Goal: Task Accomplishment & Management: Use online tool/utility

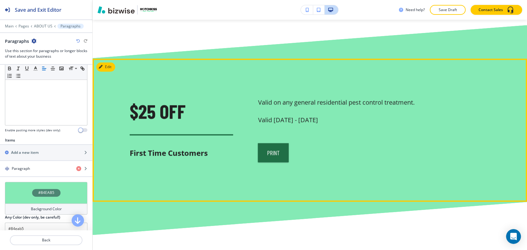
scroll to position [595, 0]
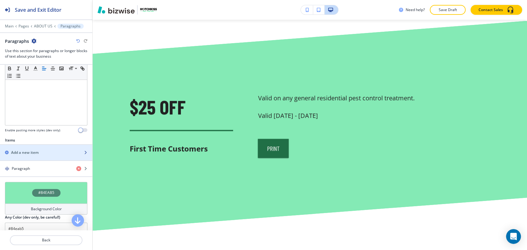
click at [52, 154] on div "Add a new item" at bounding box center [39, 153] width 79 height 6
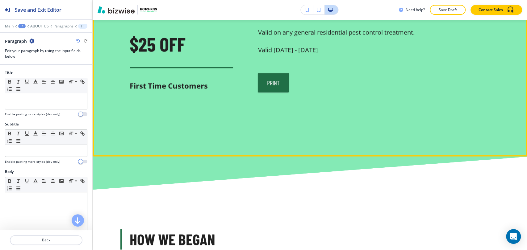
scroll to position [664, 0]
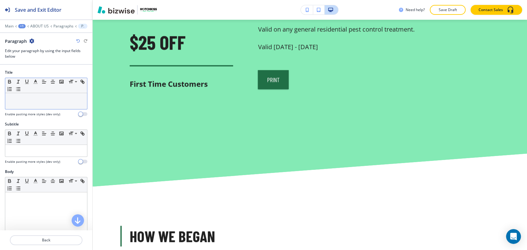
click at [34, 106] on div at bounding box center [46, 101] width 82 height 16
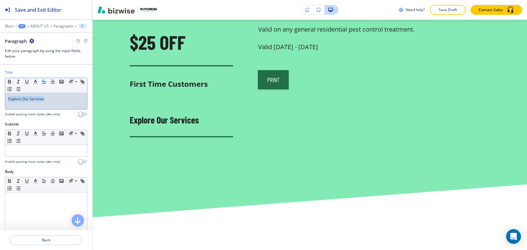
drag, startPoint x: 54, startPoint y: 100, endPoint x: -5, endPoint y: 100, distance: 59.0
click at [0, 0] on html "Save and Exit Editor Main +1 ABOUT US Paragraphs Paragraph Paragraph Edit your …" at bounding box center [263, 0] width 527 height 0
click at [77, 113] on span at bounding box center [76, 112] width 14 height 7
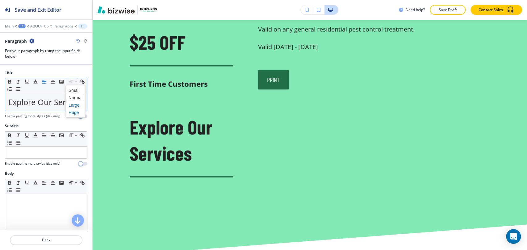
click at [77, 103] on span at bounding box center [76, 105] width 14 height 7
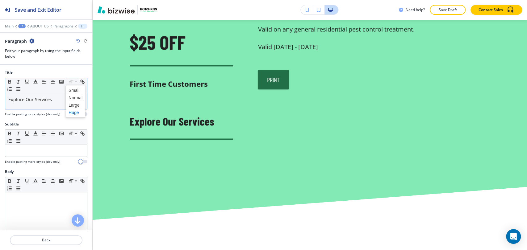
click at [75, 112] on span at bounding box center [76, 112] width 14 height 7
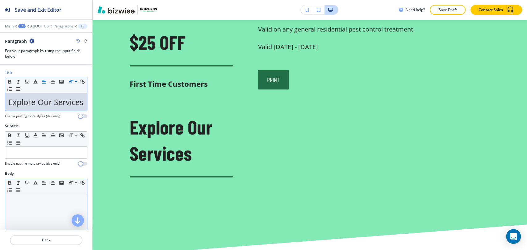
click at [35, 203] on p at bounding box center [46, 201] width 76 height 6
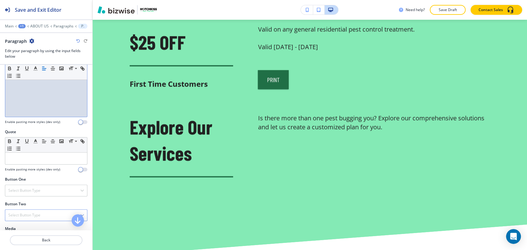
scroll to position [201, 0]
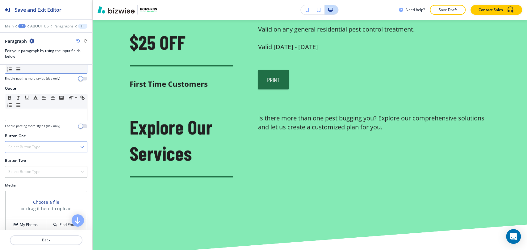
click at [51, 153] on div "Select Button Type" at bounding box center [46, 147] width 82 height 11
click at [48, 213] on h4 "Internal Link" at bounding box center [46, 211] width 76 height 6
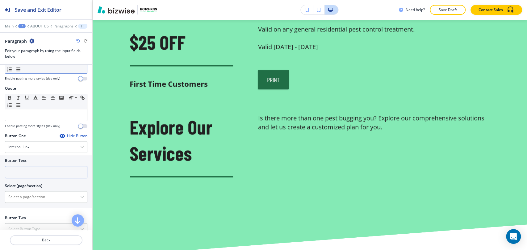
click at [48, 178] on input "text" at bounding box center [46, 172] width 82 height 12
type input "Read More"
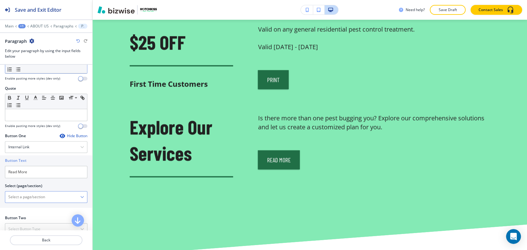
click at [48, 202] on \(page\/section\) "Manual Input" at bounding box center [42, 197] width 75 height 10
type \(page\/section\) "PEST CONTROL"
click at [48, 211] on h4 "PEST CONTROL" at bounding box center [46, 208] width 76 height 6
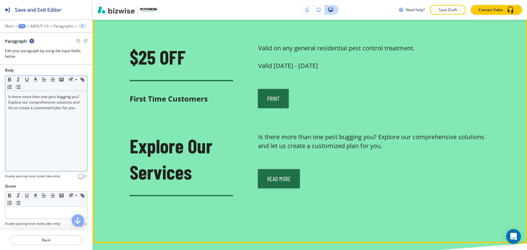
scroll to position [595, 0]
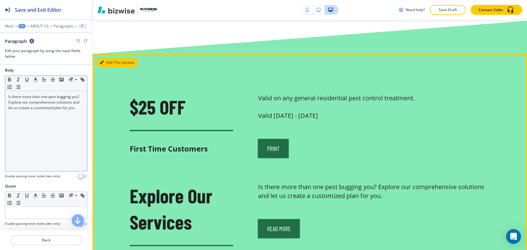
click at [106, 63] on button "Edit This Section" at bounding box center [117, 62] width 42 height 9
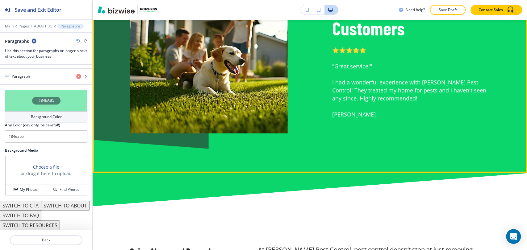
scroll to position [1075, 0]
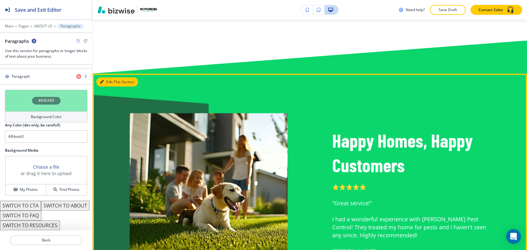
click at [109, 83] on button "Edit This Section" at bounding box center [117, 81] width 42 height 9
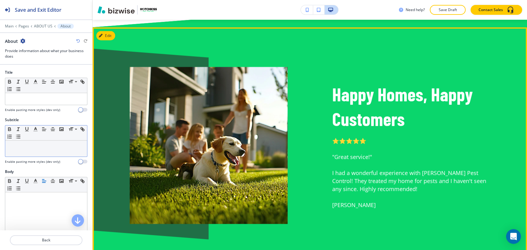
scroll to position [1129, 0]
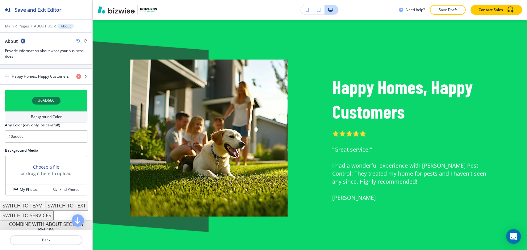
click at [61, 115] on div "Background Color" at bounding box center [46, 116] width 82 height 11
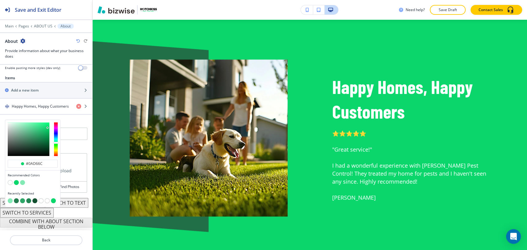
click at [17, 180] on button "button" at bounding box center [16, 182] width 5 height 5
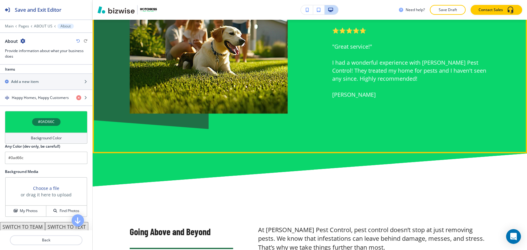
scroll to position [1369, 0]
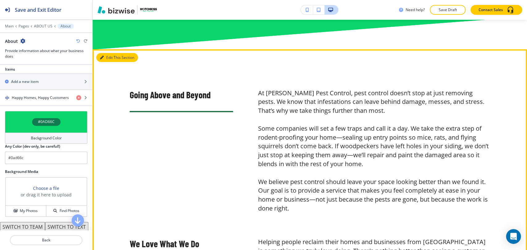
click at [109, 58] on button "Edit This Section" at bounding box center [117, 57] width 42 height 9
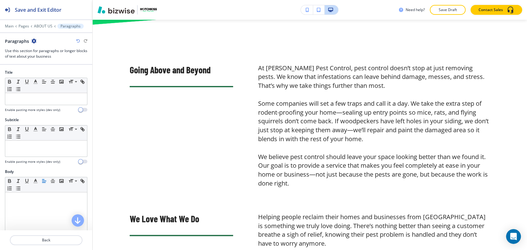
scroll to position [1399, 0]
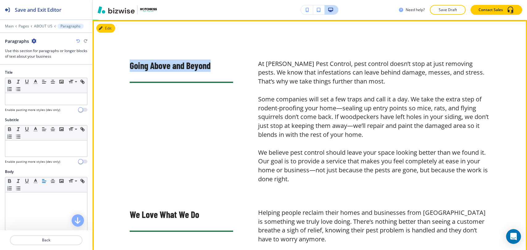
drag, startPoint x: 128, startPoint y: 64, endPoint x: 212, endPoint y: 70, distance: 84.1
click at [212, 70] on div "Going Above and Beyond" at bounding box center [169, 118] width 128 height 132
copy span "Going Above and Beyond"
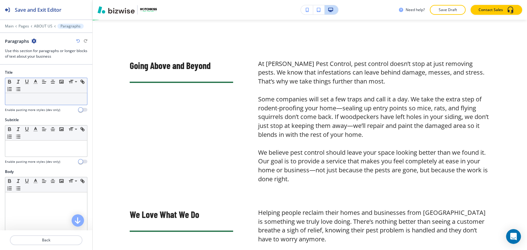
click at [65, 100] on p at bounding box center [46, 99] width 76 height 6
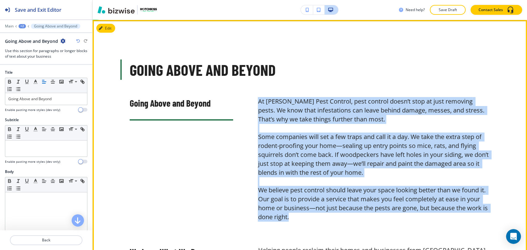
drag, startPoint x: 256, startPoint y: 102, endPoint x: 340, endPoint y: 218, distance: 143.5
click at [341, 218] on h6 "At [PERSON_NAME] Pest Control, pest control doesn’t stop at just removing pests…" at bounding box center [374, 159] width 232 height 124
copy h6 "At [PERSON_NAME] Pest Control, pest control doesn’t stop at just removing pests…"
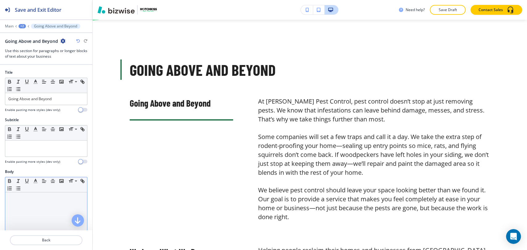
click at [31, 207] on div at bounding box center [46, 233] width 82 height 80
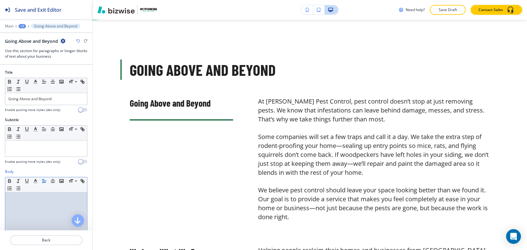
paste div
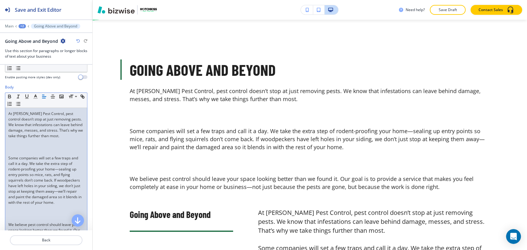
click at [31, 150] on p at bounding box center [46, 153] width 76 height 6
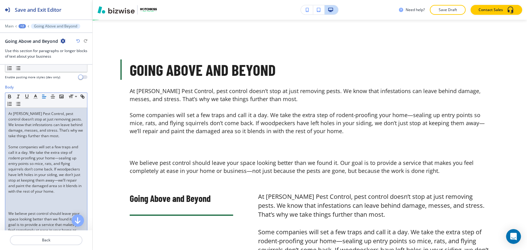
click at [14, 211] on p at bounding box center [46, 209] width 76 height 6
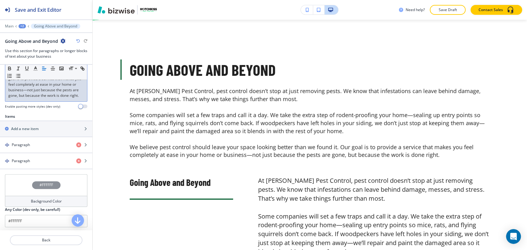
scroll to position [222, 0]
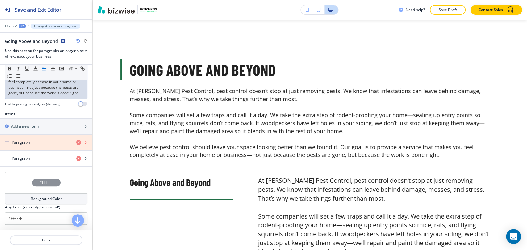
click at [76, 145] on icon "button" at bounding box center [78, 142] width 5 height 5
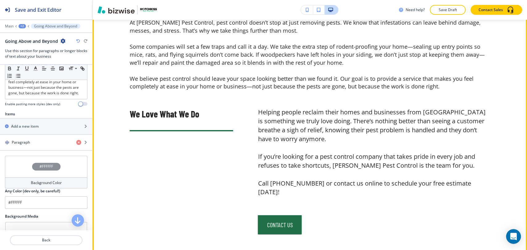
scroll to position [1399, 0]
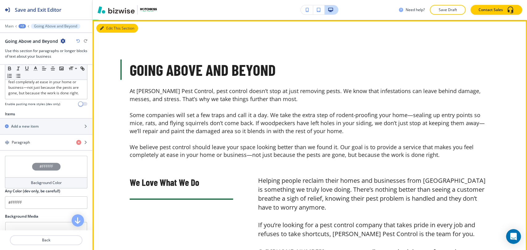
click at [108, 28] on button "Edit This Section" at bounding box center [117, 28] width 42 height 9
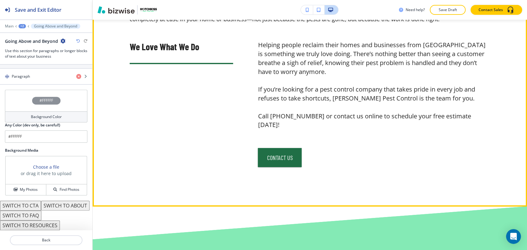
scroll to position [1536, 0]
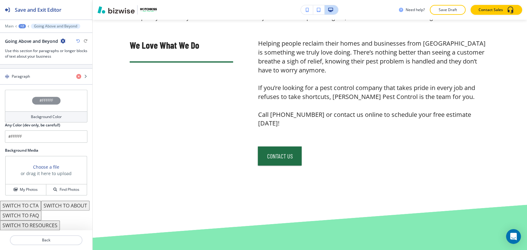
click at [41, 205] on button "SWITCH TO ABOUT" at bounding box center [65, 206] width 48 height 10
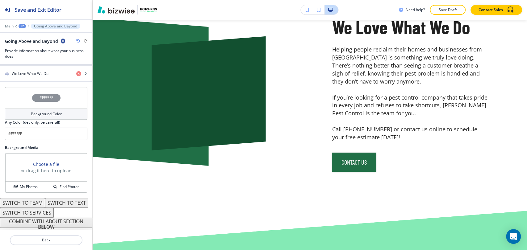
scroll to position [311, 0]
click at [45, 202] on button "SWITCH TO TEXT" at bounding box center [66, 203] width 43 height 10
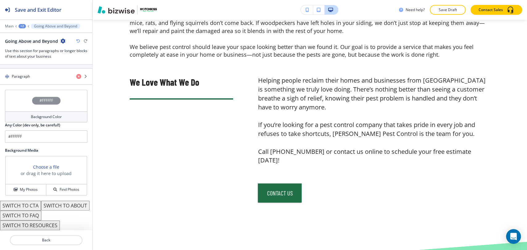
scroll to position [1639, 0]
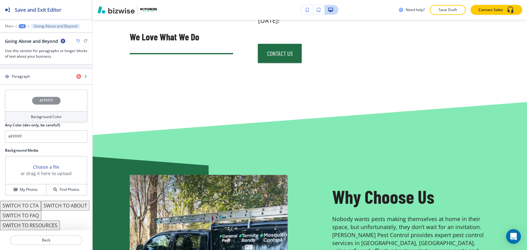
click at [44, 224] on button "SWITCH TO RESOURCES" at bounding box center [30, 226] width 60 height 10
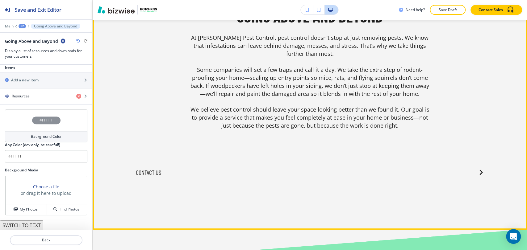
scroll to position [1501, 0]
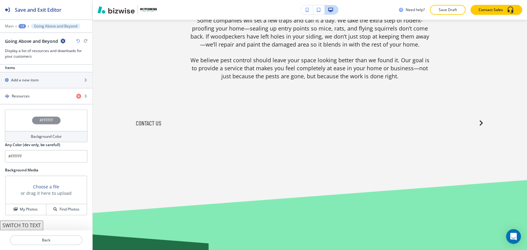
click at [78, 39] on icon "button" at bounding box center [78, 41] width 4 height 4
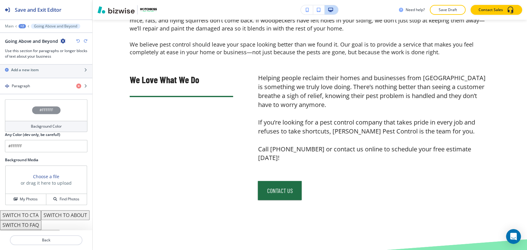
scroll to position [308, 0]
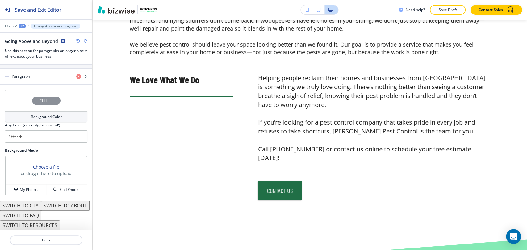
click at [78, 39] on icon "button" at bounding box center [78, 41] width 4 height 4
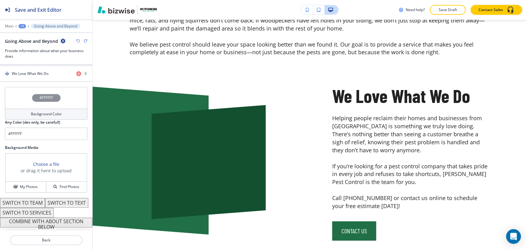
scroll to position [311, 0]
click at [44, 211] on button "SWITCH TO SERVICES" at bounding box center [27, 213] width 54 height 10
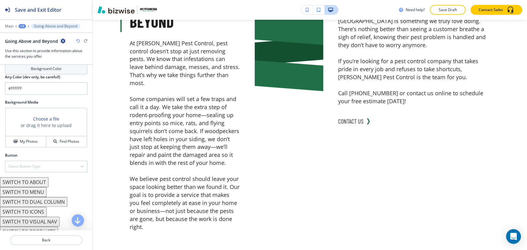
scroll to position [362, 0]
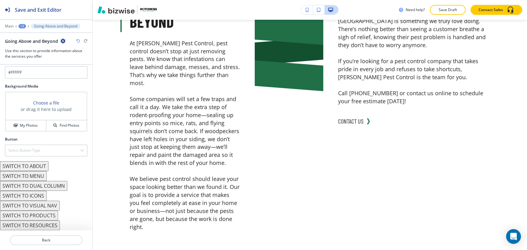
click at [44, 188] on button "SWITCH TO DUAL COLUMN" at bounding box center [33, 186] width 67 height 10
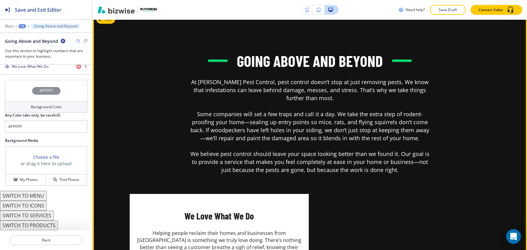
scroll to position [1570, 0]
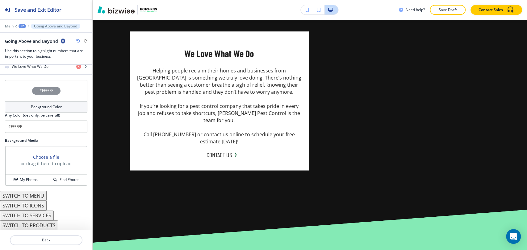
click at [44, 206] on button "SWITCH TO ICONS" at bounding box center [23, 206] width 47 height 10
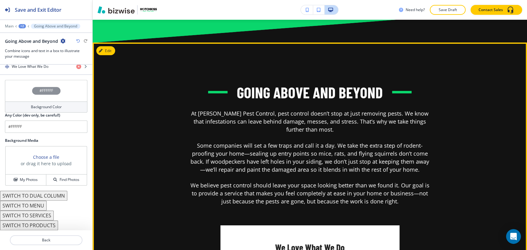
scroll to position [1364, 0]
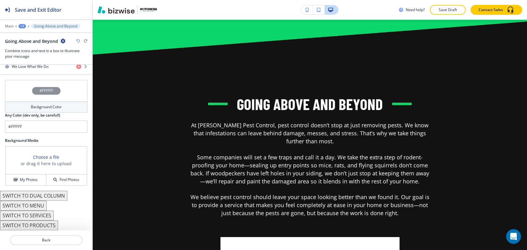
click at [77, 43] on icon "button" at bounding box center [78, 41] width 4 height 4
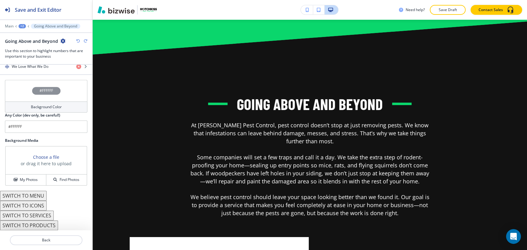
click at [77, 43] on icon "button" at bounding box center [78, 41] width 4 height 4
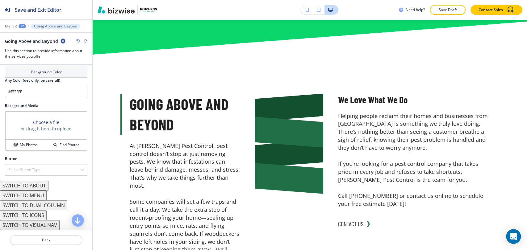
click at [77, 43] on icon "button" at bounding box center [78, 41] width 4 height 4
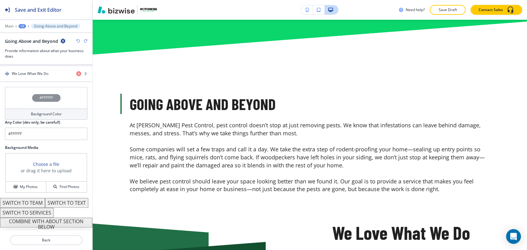
scroll to position [308, 0]
click at [77, 42] on icon "button" at bounding box center [78, 41] width 4 height 4
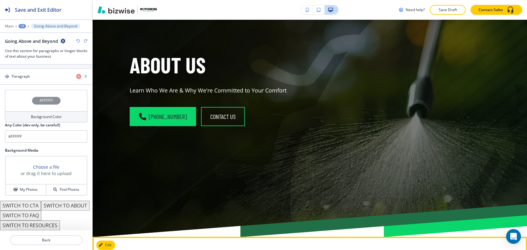
scroll to position [0, 0]
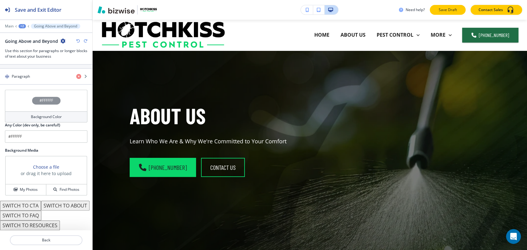
click at [436, 9] on button "Save Draft" at bounding box center [448, 10] width 36 height 10
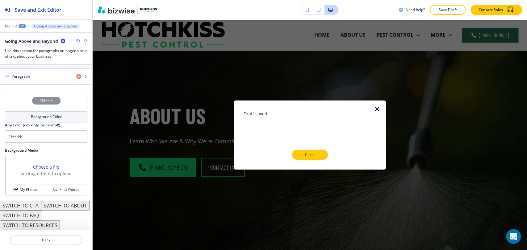
click at [311, 154] on p "Close" at bounding box center [310, 155] width 20 height 6
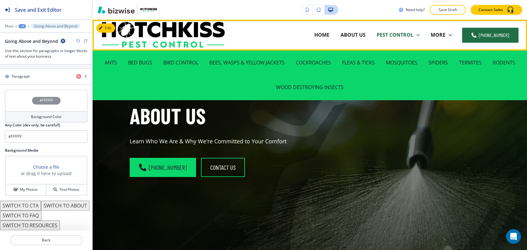
click at [399, 35] on p "PEST CONTROL" at bounding box center [395, 34] width 37 height 7
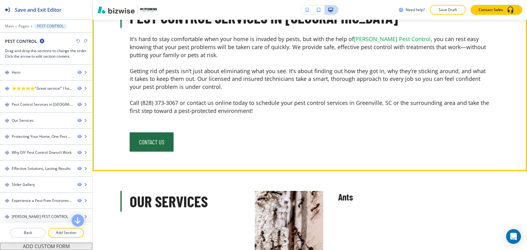
scroll to position [480, 0]
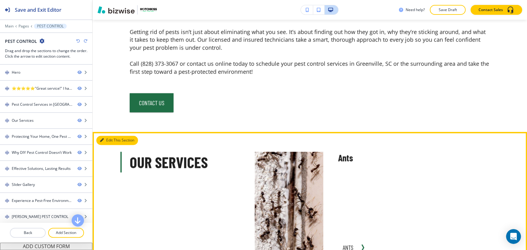
drag, startPoint x: 114, startPoint y: 141, endPoint x: 118, endPoint y: 141, distance: 4.0
click at [113, 141] on button "Edit This Section" at bounding box center [117, 140] width 42 height 9
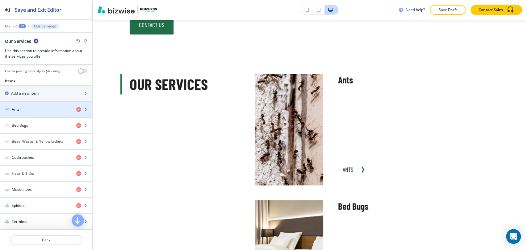
scroll to position [173, 0]
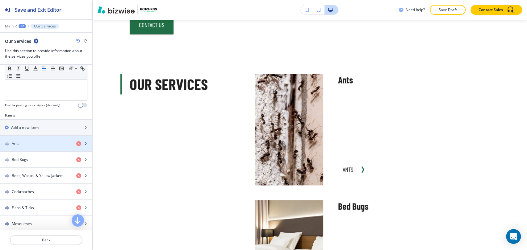
click at [56, 149] on div "button" at bounding box center [46, 149] width 92 height 5
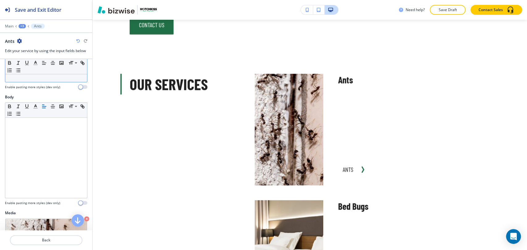
scroll to position [183, 0]
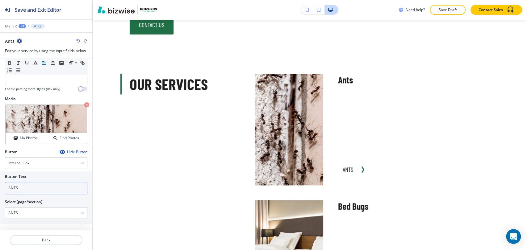
click at [47, 182] on input "ANTS" at bounding box center [46, 188] width 82 height 12
click at [55, 182] on input "Read More" at bounding box center [46, 188] width 82 height 12
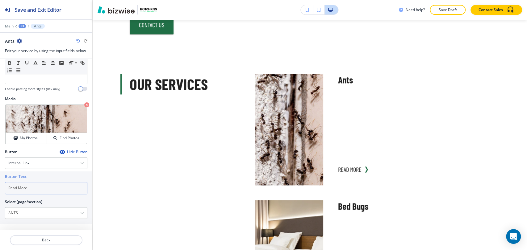
click at [55, 182] on input "Read More" at bounding box center [46, 188] width 82 height 12
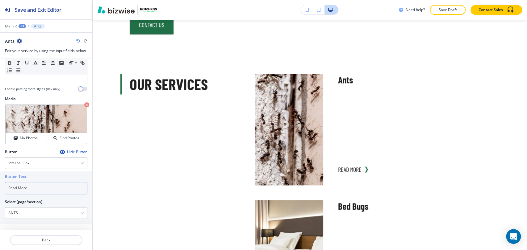
click at [55, 182] on input "Read More" at bounding box center [46, 188] width 82 height 12
click at [39, 190] on input "Learn More" at bounding box center [46, 188] width 82 height 12
type input "Learn More"
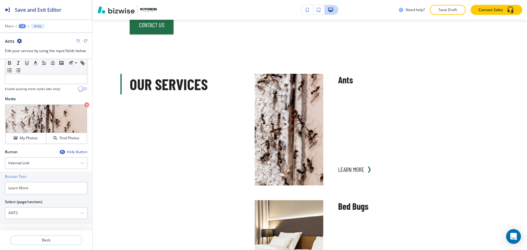
click at [25, 27] on div "+3" at bounding box center [22, 26] width 7 height 4
click at [30, 55] on p "Our Services" at bounding box center [38, 58] width 31 height 6
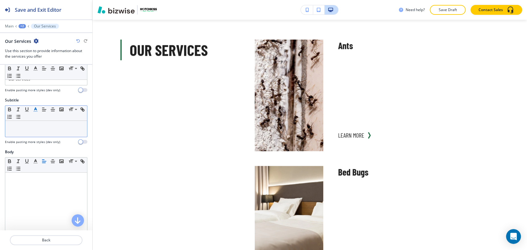
scroll to position [206, 0]
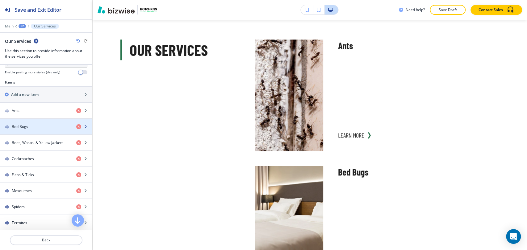
click at [36, 130] on div "button" at bounding box center [46, 132] width 92 height 5
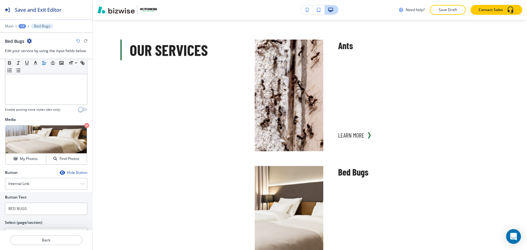
scroll to position [183, 0]
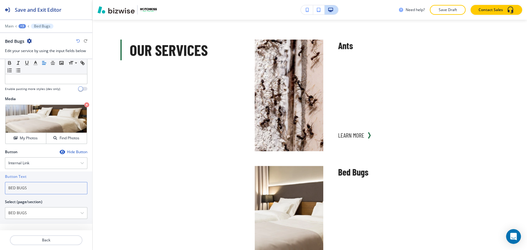
click at [47, 187] on input "BED BUGS" at bounding box center [46, 188] width 82 height 12
paste input "Learn More"
type input "Learn More"
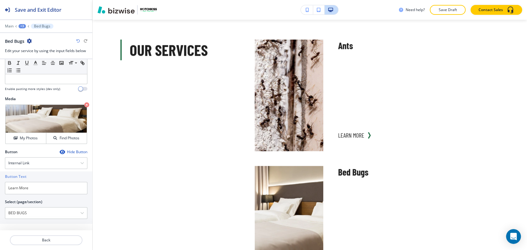
click at [20, 29] on div at bounding box center [46, 31] width 92 height 4
click at [22, 26] on div "+3" at bounding box center [22, 26] width 7 height 4
click at [40, 58] on p "Our Services" at bounding box center [38, 58] width 31 height 6
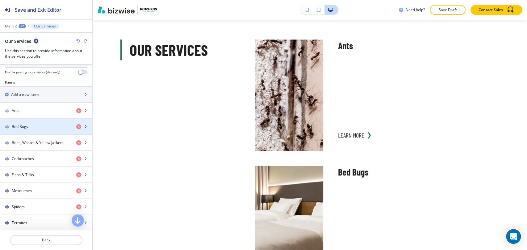
scroll to position [240, 0]
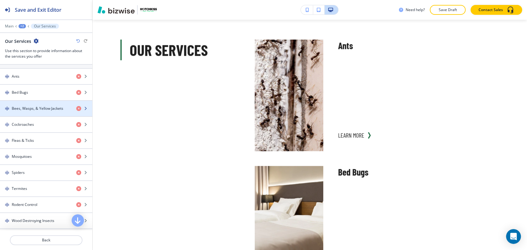
click at [36, 112] on div "button" at bounding box center [46, 113] width 92 height 5
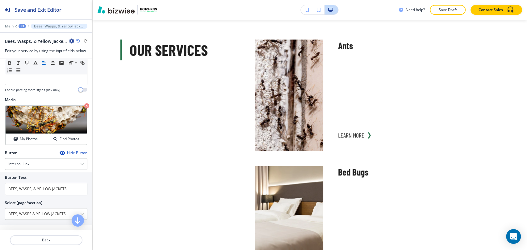
scroll to position [183, 0]
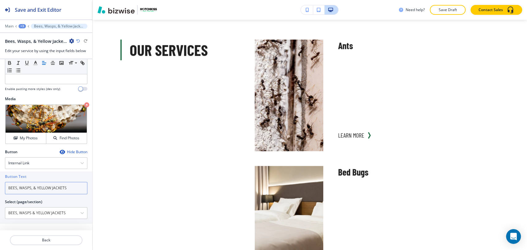
click at [69, 188] on input "BEES, WASPS, & YELLOW JACKETS" at bounding box center [46, 188] width 82 height 12
paste input "Learn More"
type input "Learn More"
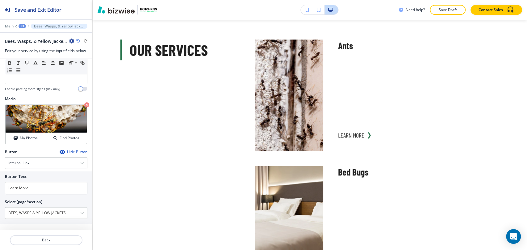
click at [22, 25] on div "+3" at bounding box center [22, 26] width 7 height 4
click at [41, 60] on p "Our Services" at bounding box center [38, 58] width 31 height 6
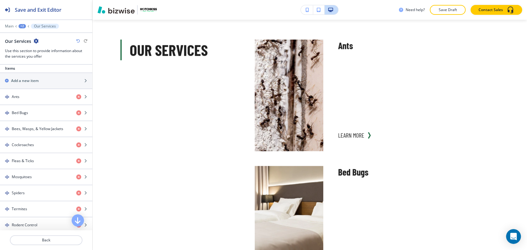
scroll to position [240, 0]
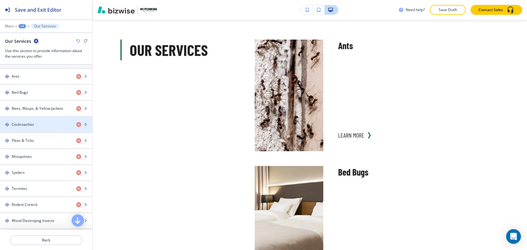
click at [52, 124] on div "Cockroaches" at bounding box center [35, 125] width 71 height 6
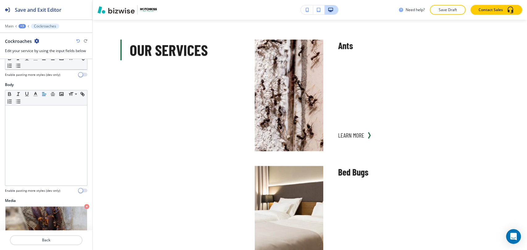
scroll to position [183, 0]
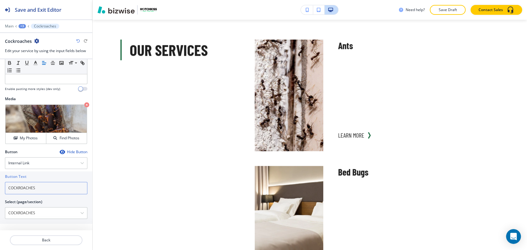
click at [63, 185] on input "COCKROACHES" at bounding box center [46, 188] width 82 height 12
paste input "Learn More"
type input "Learn More"
click at [22, 25] on div "+3" at bounding box center [22, 26] width 7 height 4
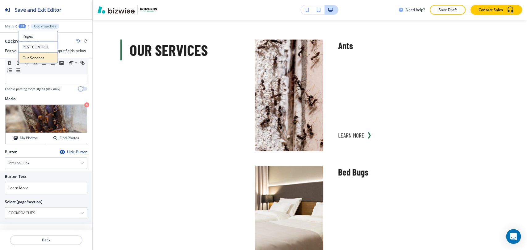
click at [29, 57] on p "Our Services" at bounding box center [38, 58] width 31 height 6
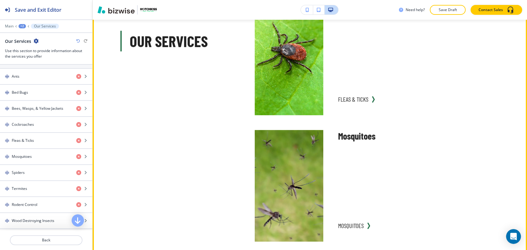
scroll to position [1141, 0]
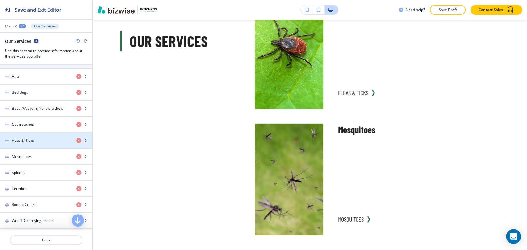
click at [51, 144] on div "button" at bounding box center [46, 146] width 92 height 5
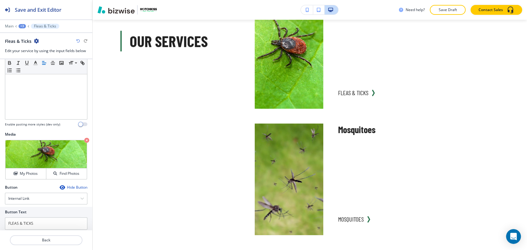
scroll to position [183, 0]
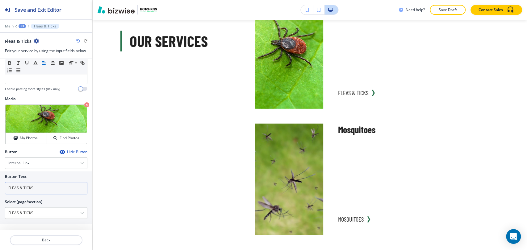
click at [51, 191] on input "FLEAS & TICKS" at bounding box center [46, 188] width 82 height 12
paste input "Learn More"
type input "Learn More"
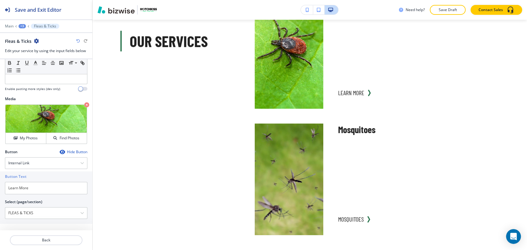
click at [23, 26] on div "+3" at bounding box center [22, 26] width 7 height 4
click at [30, 59] on p "Our Services" at bounding box center [38, 58] width 31 height 6
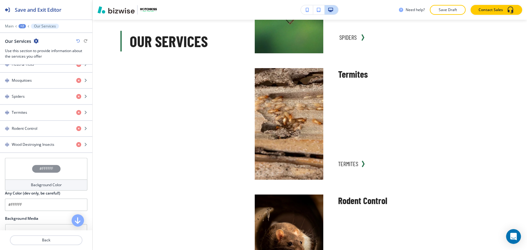
scroll to position [240, 0]
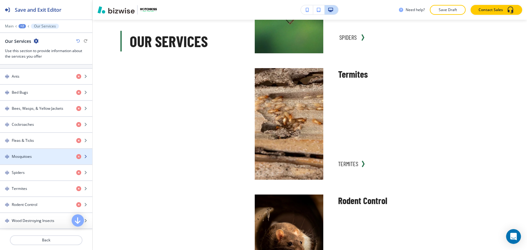
click at [45, 157] on div "Mosquitoes" at bounding box center [35, 157] width 71 height 6
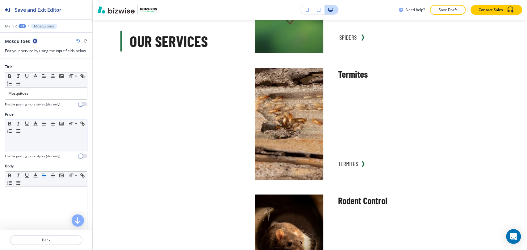
scroll to position [183, 0]
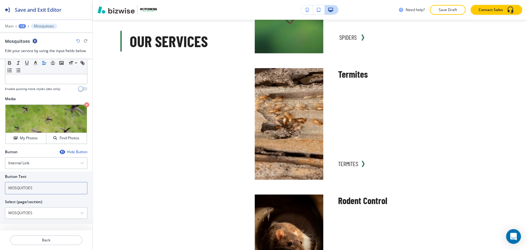
click at [46, 187] on input "MOSQUITOES" at bounding box center [46, 188] width 82 height 12
paste input "Learn More"
type input "Learn More"
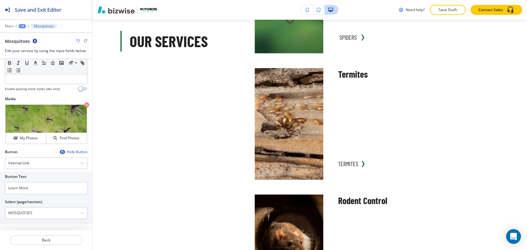
click at [22, 25] on div "+3" at bounding box center [22, 26] width 7 height 4
click at [36, 56] on p "Our Services" at bounding box center [38, 58] width 31 height 6
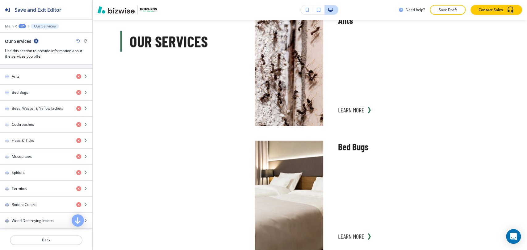
scroll to position [592, 0]
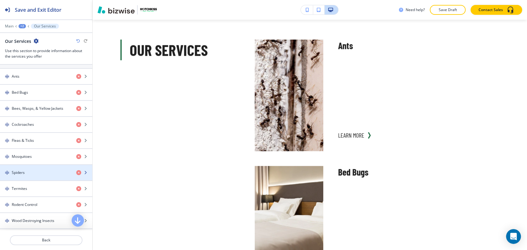
click at [48, 171] on div "Spiders" at bounding box center [35, 173] width 71 height 6
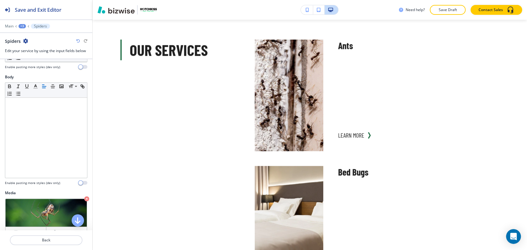
scroll to position [183, 0]
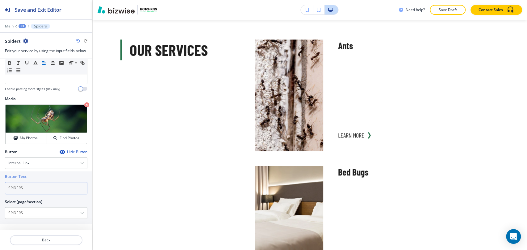
click at [47, 187] on input "SPIDERS" at bounding box center [46, 188] width 82 height 12
paste input "Learn More"
type input "Learn More"
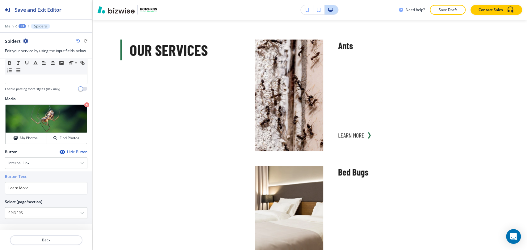
click at [23, 25] on div "+3" at bounding box center [22, 26] width 7 height 4
click at [35, 52] on button "PEST CONTROL" at bounding box center [39, 47] width 40 height 11
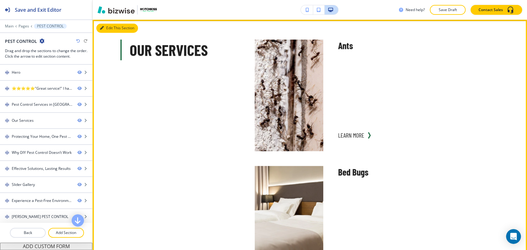
click at [106, 25] on button "Edit This Section" at bounding box center [117, 27] width 42 height 9
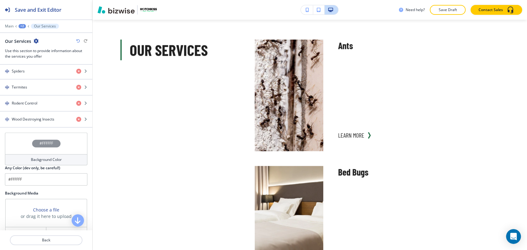
scroll to position [343, 0]
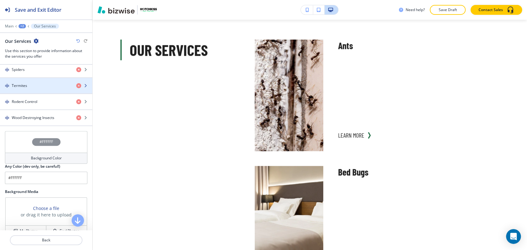
click at [41, 89] on div "button" at bounding box center [46, 91] width 92 height 5
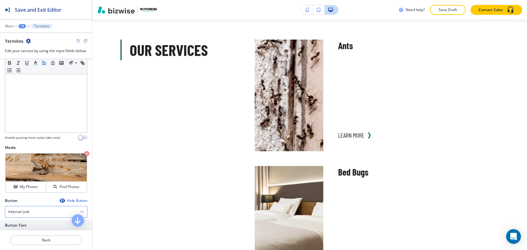
scroll to position [183, 0]
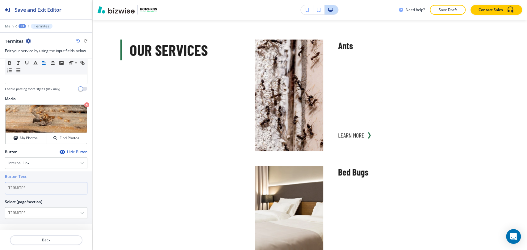
click at [43, 188] on input "TERMITES" at bounding box center [46, 188] width 82 height 12
paste input "Learn More"
type input "Learn More"
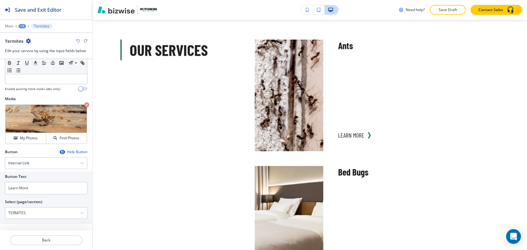
click at [22, 25] on div "+3" at bounding box center [22, 26] width 7 height 4
click at [35, 57] on p "Our Services" at bounding box center [38, 58] width 31 height 6
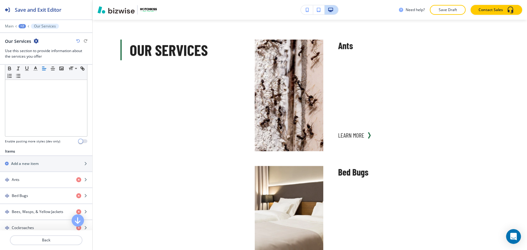
scroll to position [274, 0]
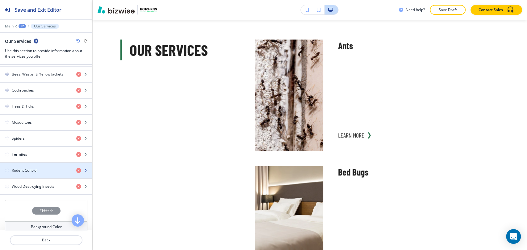
click at [44, 171] on div "Rodent Control" at bounding box center [35, 171] width 71 height 6
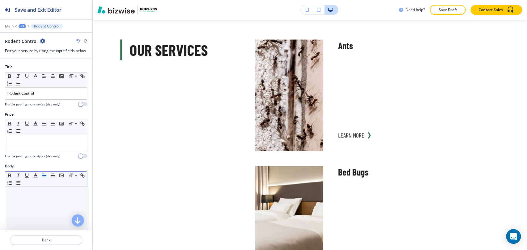
scroll to position [183, 0]
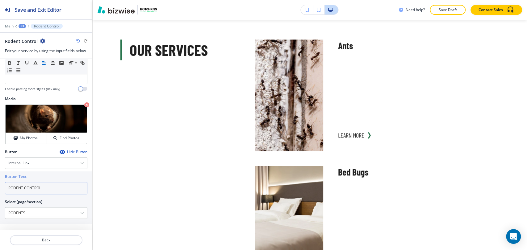
click at [54, 186] on input "RODENT CONTROL" at bounding box center [46, 188] width 82 height 12
click at [53, 186] on input "RODENT CONTROL" at bounding box center [46, 188] width 82 height 12
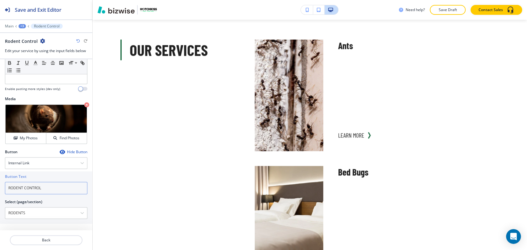
click at [53, 186] on input "RODENT CONTROL" at bounding box center [46, 188] width 82 height 12
paste input "Learn More"
type input "Learn More"
click at [23, 26] on div "+3" at bounding box center [22, 26] width 7 height 4
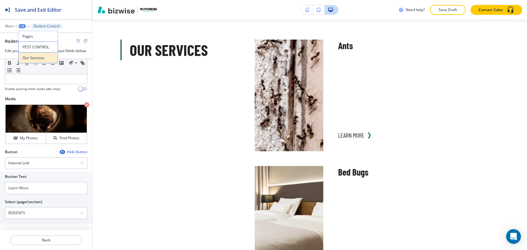
click at [34, 61] on button "Our Services" at bounding box center [39, 57] width 40 height 11
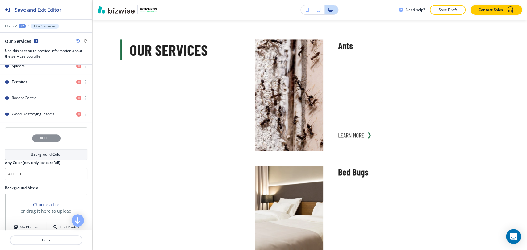
scroll to position [343, 0]
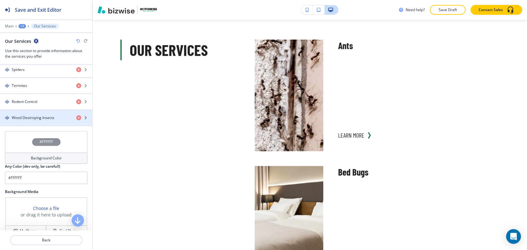
click at [48, 124] on div "button" at bounding box center [46, 123] width 92 height 5
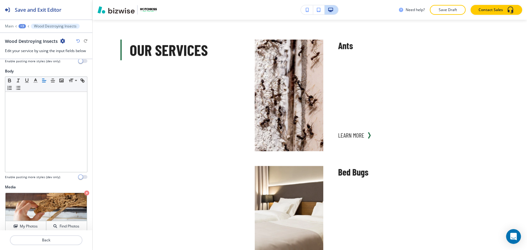
scroll to position [183, 0]
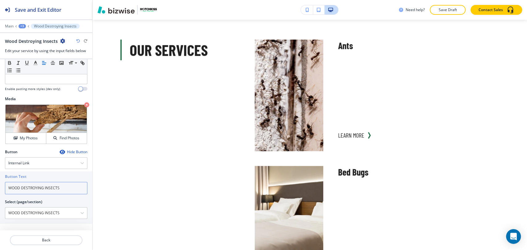
click at [55, 187] on input "WOOD DESTROYING INSECTS" at bounding box center [46, 188] width 82 height 12
paste input "Learn More"
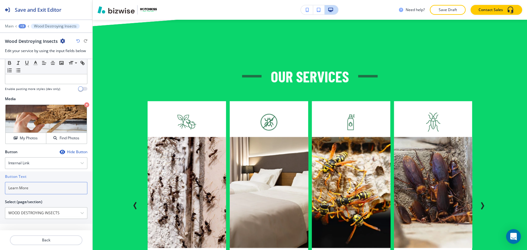
scroll to position [1930, 0]
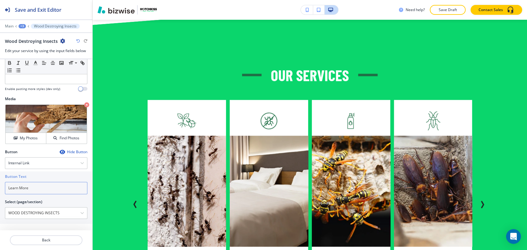
type input "Learn More"
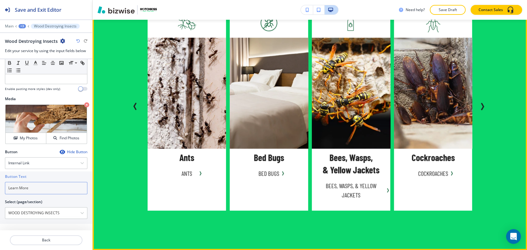
scroll to position [2033, 0]
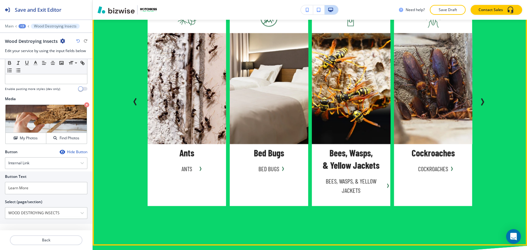
click at [478, 100] on icon "Next Slide" at bounding box center [481, 101] width 7 height 7
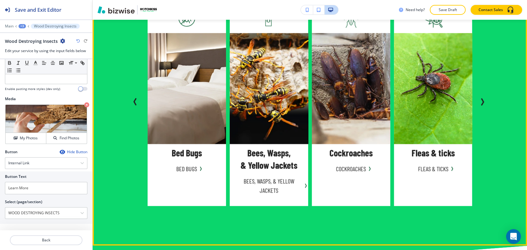
click at [478, 100] on icon "Next Slide" at bounding box center [481, 101] width 7 height 7
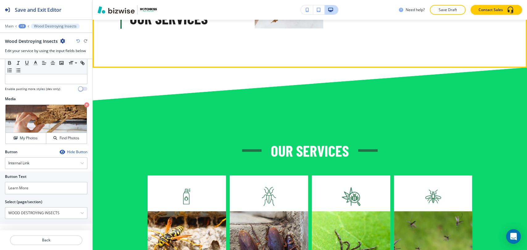
scroll to position [1896, 0]
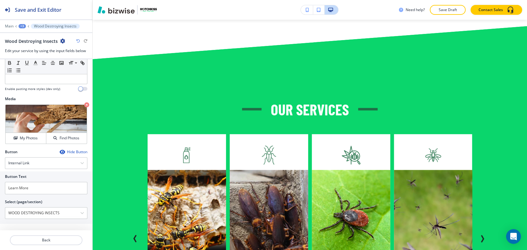
click at [112, 70] on div "Edit OUR SERVICES Spiders SPIDERS Termites TERMITES Rodents Control RODENTS CON…" at bounding box center [310, 221] width 434 height 323
click at [114, 70] on div "OUR SERVICES Spiders SPIDERS Termites TERMITES Rodents Control RODENTS CONTROL …" at bounding box center [310, 221] width 434 height 323
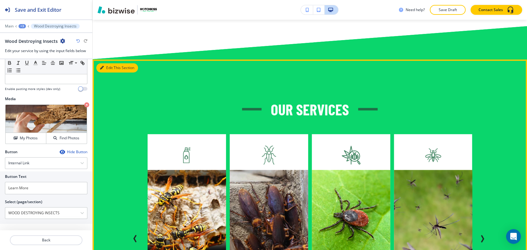
click at [101, 69] on icon "button" at bounding box center [102, 68] width 4 height 4
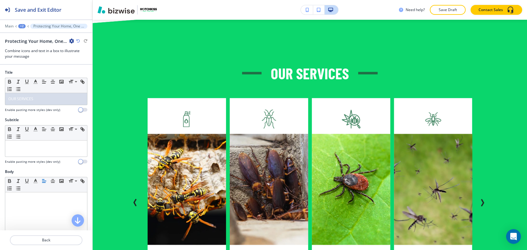
scroll to position [1935, 0]
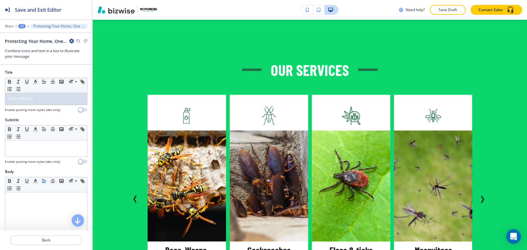
click at [72, 40] on icon "button" at bounding box center [71, 41] width 5 height 5
click at [88, 75] on p "Delete Section" at bounding box center [88, 73] width 31 height 6
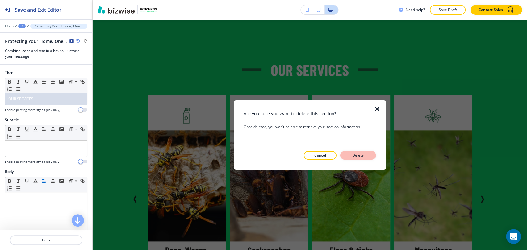
click at [363, 158] on p "Delete" at bounding box center [358, 156] width 15 height 6
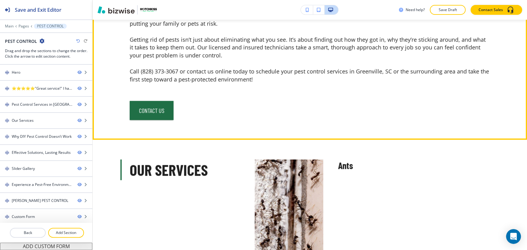
scroll to position [529, 0]
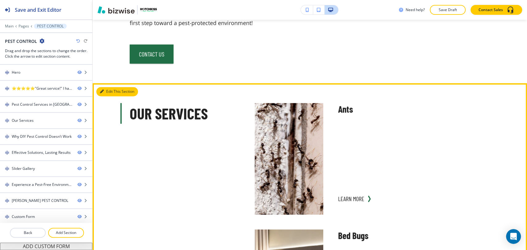
click at [105, 93] on button "Edit This Section" at bounding box center [117, 91] width 42 height 9
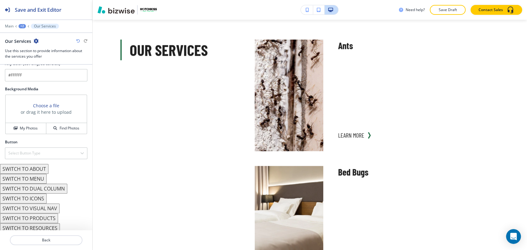
scroll to position [377, 0]
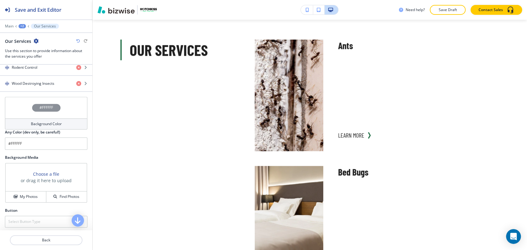
click at [49, 121] on h4 "Background Color" at bounding box center [46, 124] width 31 height 6
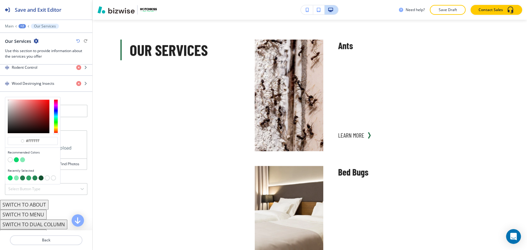
click at [16, 157] on button "button" at bounding box center [16, 159] width 5 height 5
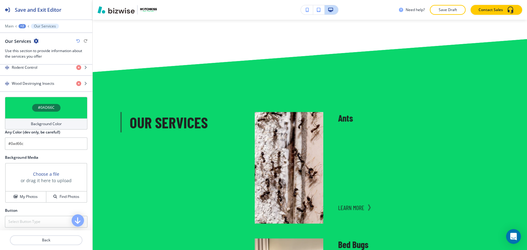
click at [47, 119] on div "Background Color" at bounding box center [46, 124] width 82 height 11
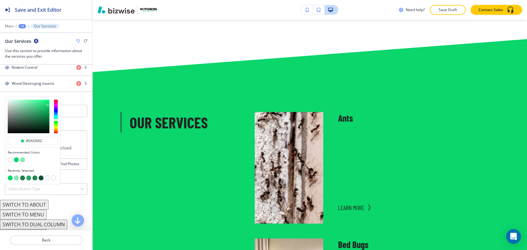
click at [24, 158] on button "button" at bounding box center [22, 159] width 5 height 5
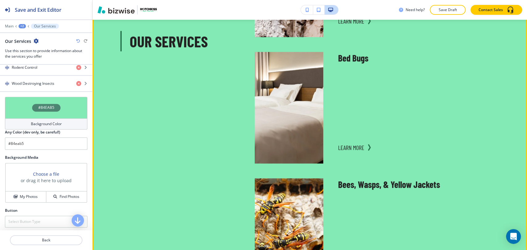
scroll to position [798, 0]
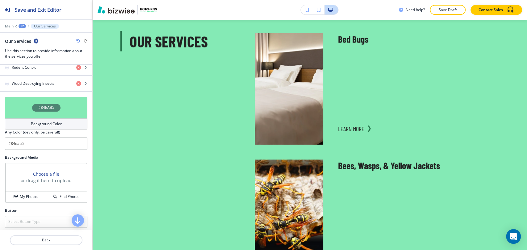
click at [49, 150] on div "#84EAB5 Background Color Any Color (dev only, be careful!) #84eab5" at bounding box center [46, 126] width 92 height 58
click at [53, 141] on input "#84eab5" at bounding box center [46, 144] width 82 height 12
paste input "05a050"
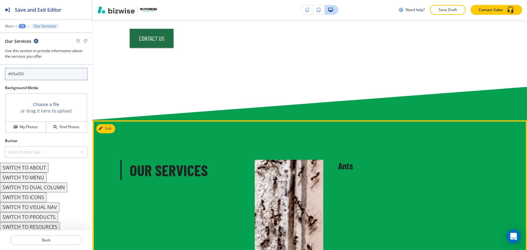
scroll to position [592, 0]
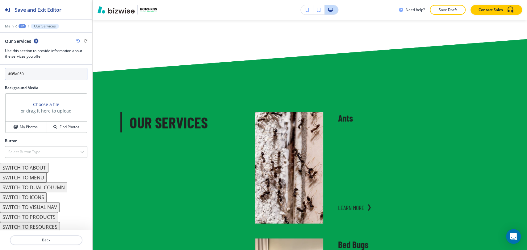
type input "#05a050"
click at [44, 175] on button "SWITCH TO MENU" at bounding box center [23, 178] width 47 height 10
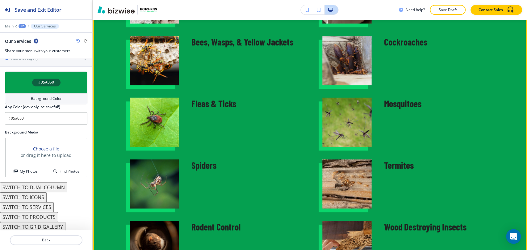
scroll to position [729, 0]
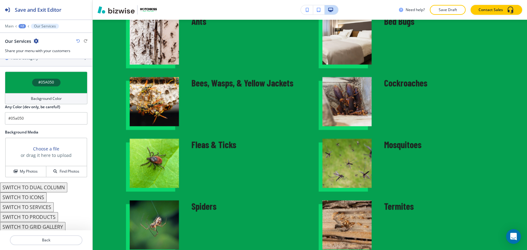
click at [78, 40] on icon "button" at bounding box center [78, 41] width 4 height 4
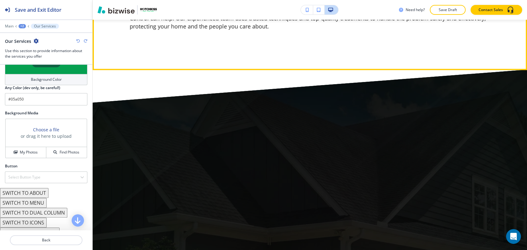
scroll to position [2239, 0]
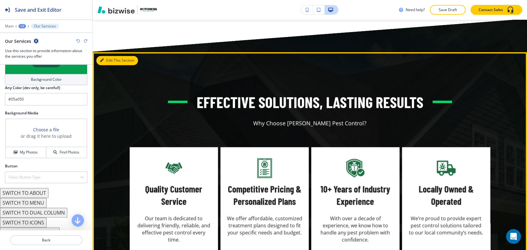
click at [110, 65] on button "Edit This Section" at bounding box center [117, 60] width 42 height 9
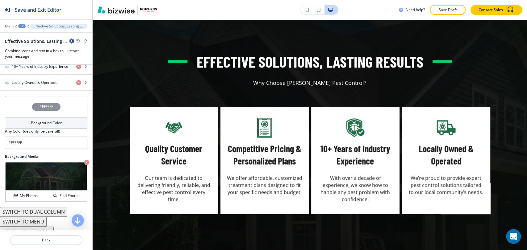
scroll to position [346, 0]
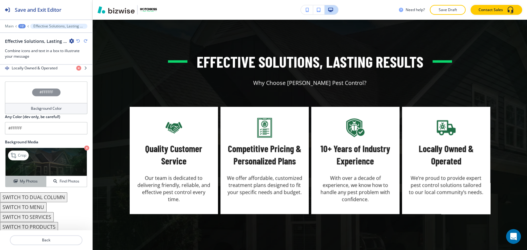
click at [37, 179] on div "My Photos" at bounding box center [26, 182] width 40 height 6
click at [84, 147] on icon "button" at bounding box center [86, 148] width 5 height 5
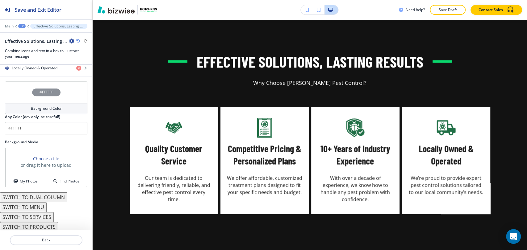
scroll to position [311, 0]
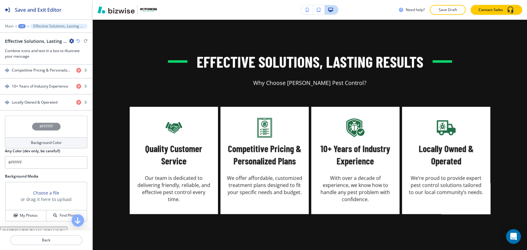
click at [44, 148] on h2 "Any Color (dev only, be careful!)" at bounding box center [32, 151] width 55 height 6
click at [44, 142] on h4 "Background Color" at bounding box center [46, 143] width 31 height 6
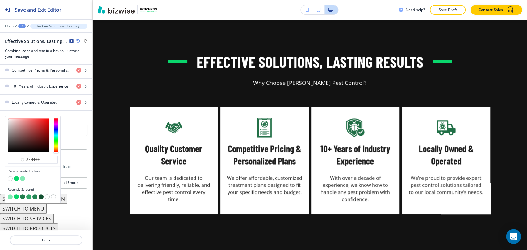
click at [23, 180] on div at bounding box center [33, 179] width 50 height 6
click at [23, 176] on button "button" at bounding box center [22, 178] width 5 height 5
type input "#84eab5"
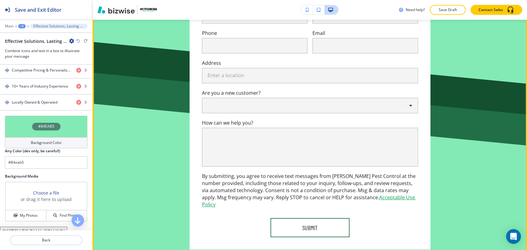
scroll to position [3610, 0]
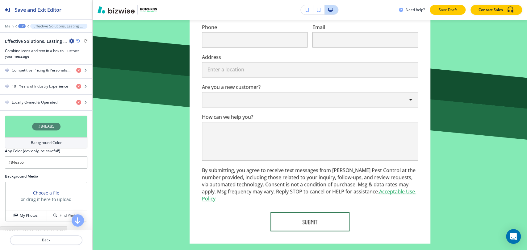
click at [456, 11] on p "Save Draft" at bounding box center [448, 10] width 20 height 6
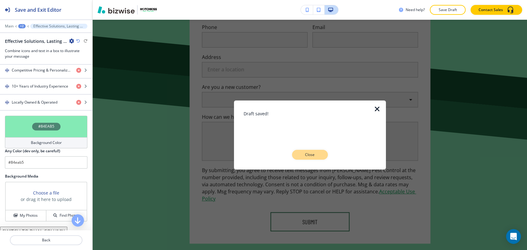
click at [317, 156] on p "Close" at bounding box center [310, 155] width 20 height 6
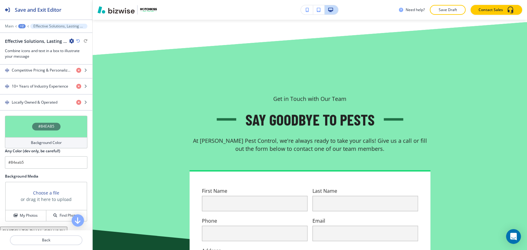
scroll to position [3405, 0]
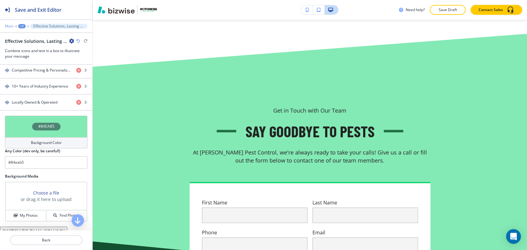
click at [10, 27] on p "Main" at bounding box center [9, 26] width 9 height 4
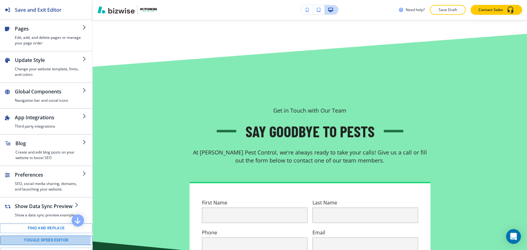
click at [46, 238] on button "Toggle speed editor" at bounding box center [46, 241] width 92 height 10
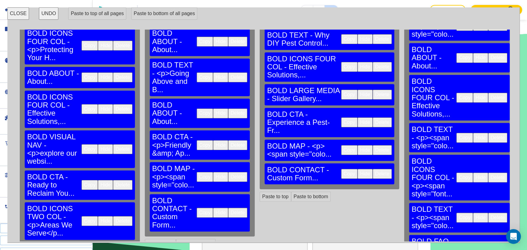
scroll to position [137, 0]
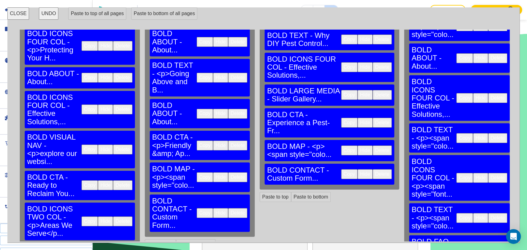
click at [341, 169] on button "Copy" at bounding box center [349, 174] width 16 height 10
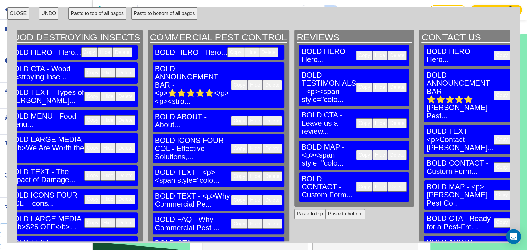
scroll to position [0, 1627]
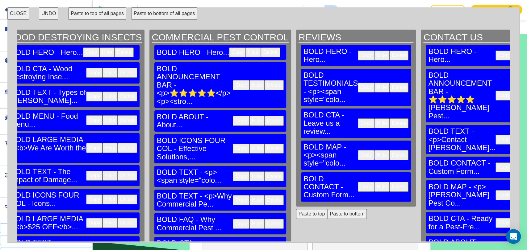
click at [18, 14] on button "CLOSE" at bounding box center [18, 13] width 22 height 12
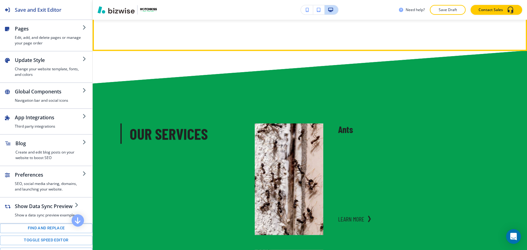
scroll to position [455, 0]
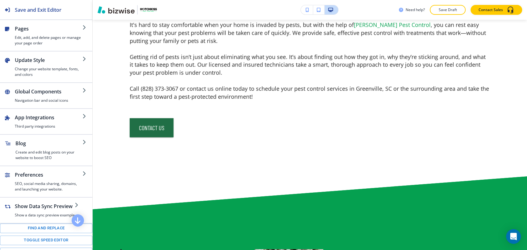
click at [446, 15] on div "Need help? Save Draft Contact Sales" at bounding box center [310, 10] width 434 height 20
click at [449, 10] on p "Save Draft" at bounding box center [448, 10] width 20 height 6
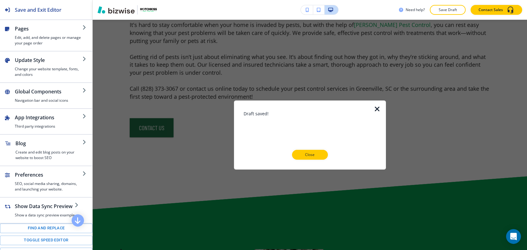
click at [320, 153] on button "Close" at bounding box center [310, 155] width 36 height 10
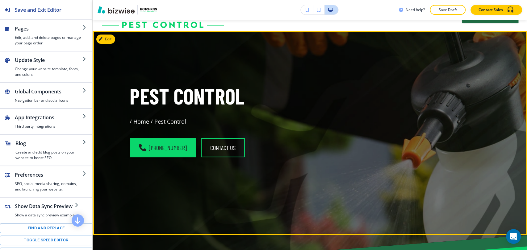
scroll to position [0, 0]
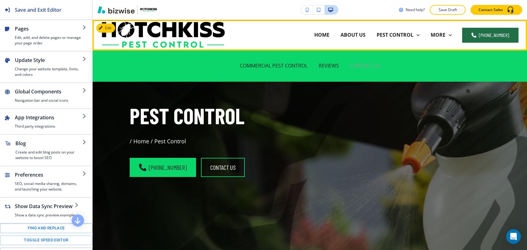
click at [365, 65] on p "CONTACT US" at bounding box center [365, 65] width 30 height 7
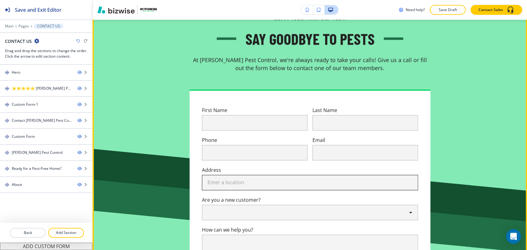
scroll to position [815, 0]
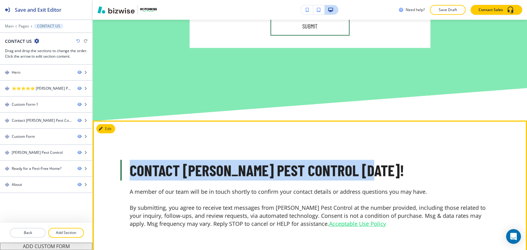
drag, startPoint x: 126, startPoint y: 104, endPoint x: 376, endPoint y: 102, distance: 250.0
click at [376, 160] on div "Contact [PERSON_NAME] Pest Control [DATE]! A member of our team will be in touc…" at bounding box center [309, 194] width 395 height 68
copy p "Contact [PERSON_NAME] Pest Control [DATE]!"
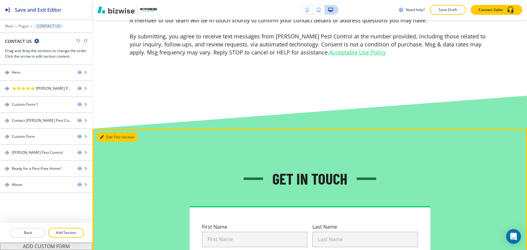
click at [105, 133] on button "Edit This Section" at bounding box center [117, 137] width 42 height 9
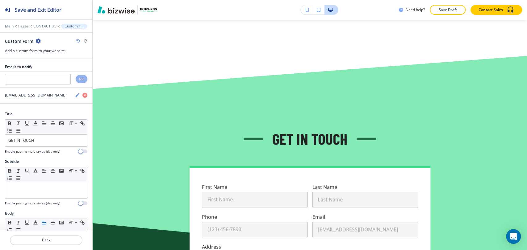
scroll to position [1031, 0]
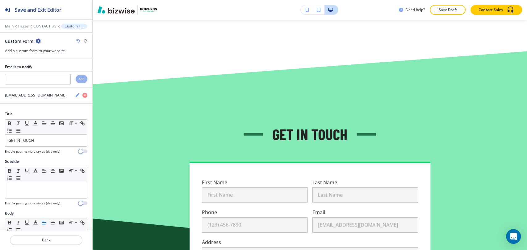
click at [36, 42] on icon "button" at bounding box center [38, 41] width 5 height 5
click at [56, 73] on p "Delete Section" at bounding box center [55, 73] width 31 height 6
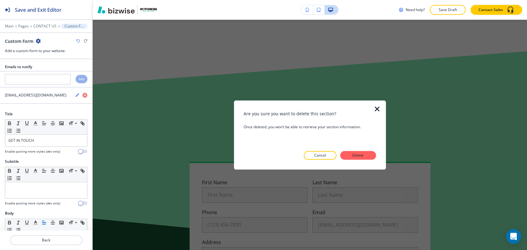
click at [366, 156] on button "Delete" at bounding box center [358, 155] width 36 height 9
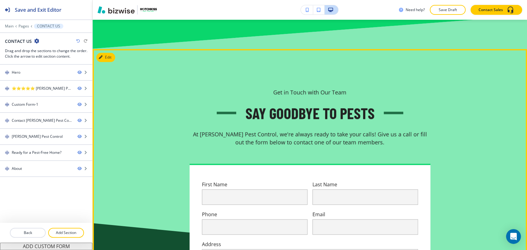
scroll to position [380, 0]
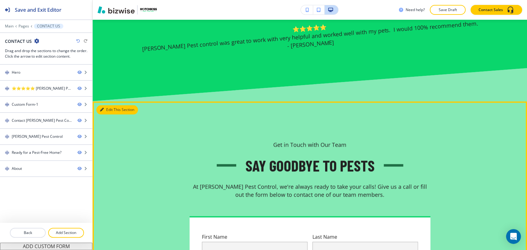
click at [104, 105] on button "Edit This Section" at bounding box center [117, 109] width 42 height 9
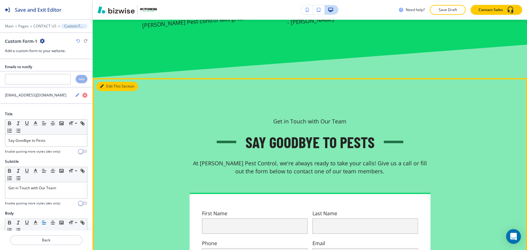
scroll to position [404, 0]
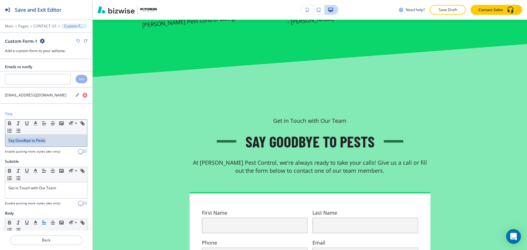
drag, startPoint x: 57, startPoint y: 138, endPoint x: 4, endPoint y: 138, distance: 53.4
click at [4, 138] on div "Title Small Normal Large Huge Say Goodbye to Pests Enable pasting more styles (…" at bounding box center [46, 135] width 92 height 48
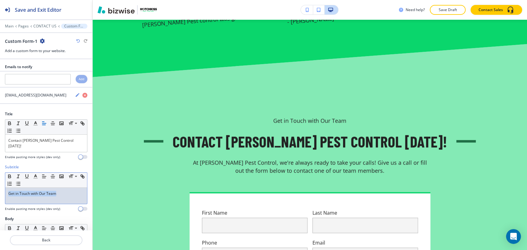
drag, startPoint x: 67, startPoint y: 184, endPoint x: -16, endPoint y: 186, distance: 82.8
click at [0, 0] on html "Save and Exit Editor Main Pages CONTACT US Custom Form-1 Custom Form-1 Add a cu…" at bounding box center [263, 0] width 527 height 0
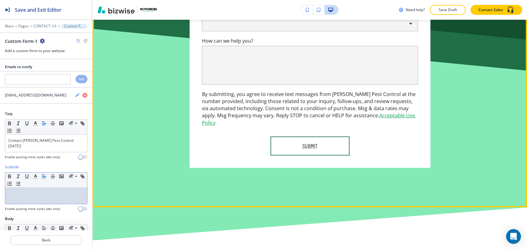
scroll to position [747, 0]
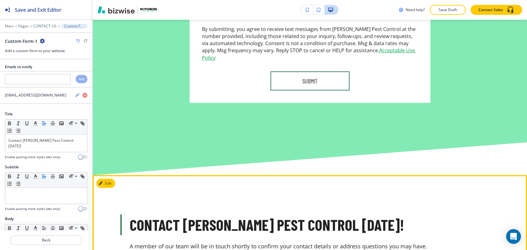
drag, startPoint x: 122, startPoint y: 195, endPoint x: 354, endPoint y: 185, distance: 232.4
click at [311, 215] on div "Contact [PERSON_NAME] Pest Control [DATE]! A member of our team will be in touc…" at bounding box center [309, 249] width 395 height 68
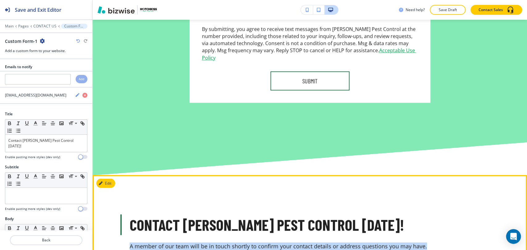
drag, startPoint x: 427, startPoint y: 181, endPoint x: 116, endPoint y: 180, distance: 310.8
click at [117, 215] on div "Contact [PERSON_NAME] Pest Control [DATE]! A member of our team will be in touc…" at bounding box center [309, 249] width 395 height 68
copy p "A member of our team will be in touch shortly to confirm your contact details o…"
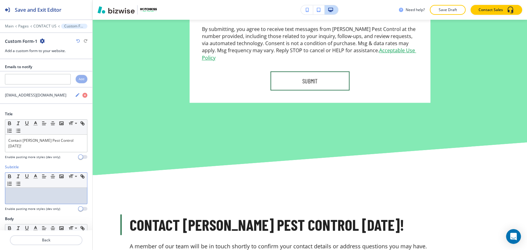
click at [52, 191] on p at bounding box center [46, 194] width 76 height 6
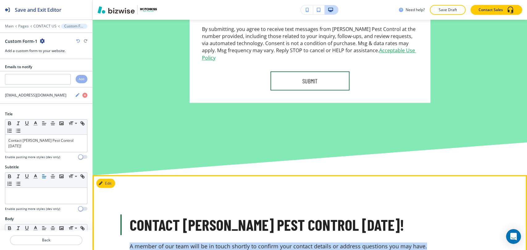
drag, startPoint x: 128, startPoint y: 181, endPoint x: 430, endPoint y: 181, distance: 302.2
click at [430, 243] on p "A member of our team will be in touch shortly to confirm your contact details o…" at bounding box center [310, 247] width 361 height 8
copy p "A member of our team will be in touch shortly to confirm your contact details o…"
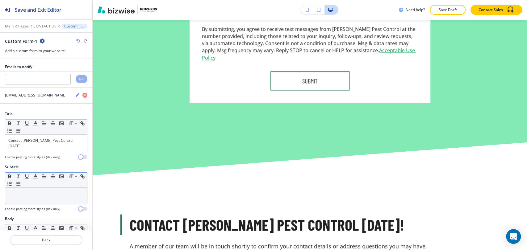
click at [43, 191] on p at bounding box center [46, 194] width 76 height 6
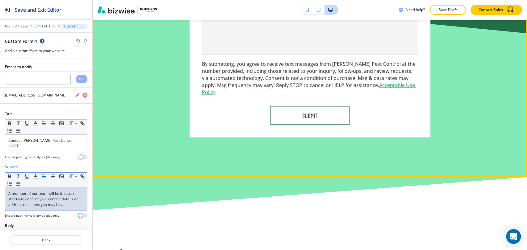
scroll to position [781, 0]
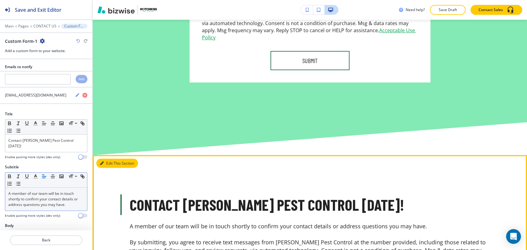
click at [103, 161] on icon "button" at bounding box center [102, 163] width 4 height 4
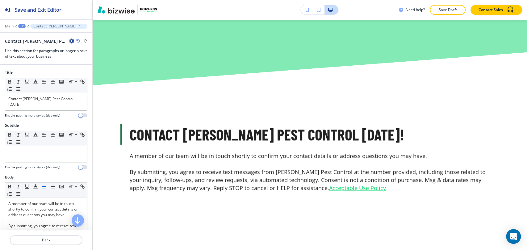
scroll to position [851, 0]
click at [71, 40] on icon "button" at bounding box center [71, 41] width 5 height 5
click at [102, 74] on p "Delete Section" at bounding box center [88, 73] width 31 height 6
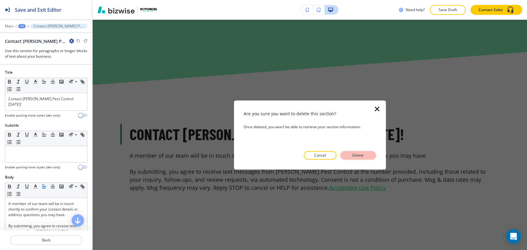
click at [357, 157] on p "Delete" at bounding box center [358, 156] width 15 height 6
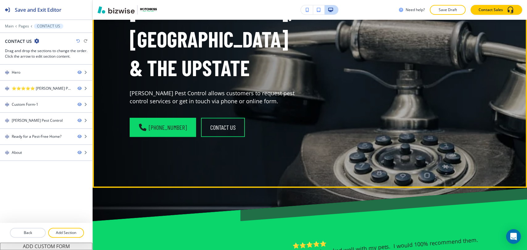
scroll to position [97, 0]
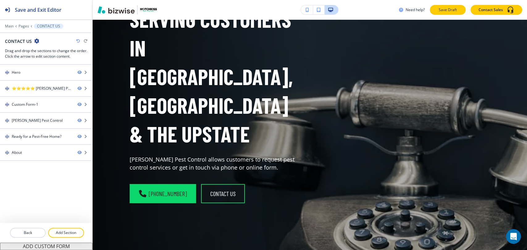
click at [453, 10] on p "Save Draft" at bounding box center [448, 10] width 20 height 6
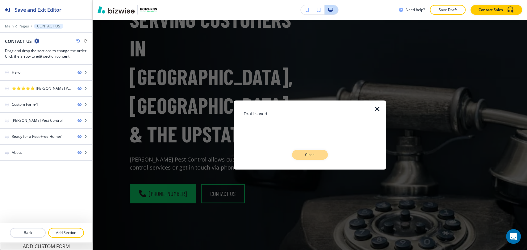
click at [322, 154] on button "Close" at bounding box center [310, 155] width 36 height 10
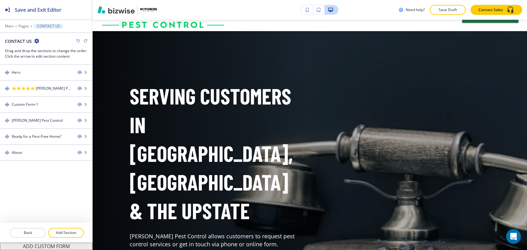
scroll to position [0, 0]
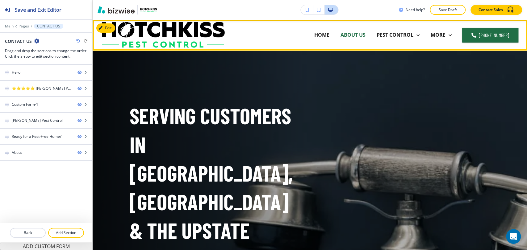
click at [358, 38] on p "ABOUT US" at bounding box center [352, 34] width 25 height 7
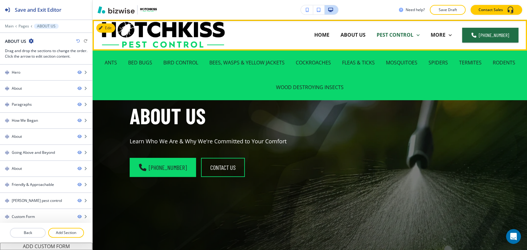
click at [386, 33] on p "PEST CONTROL" at bounding box center [395, 34] width 37 height 7
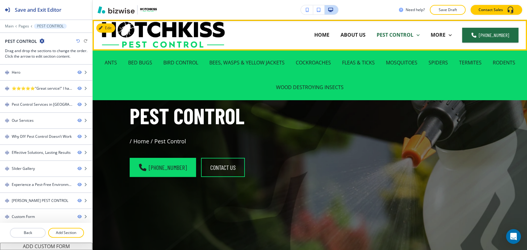
click at [388, 34] on p "PEST CONTROL" at bounding box center [395, 34] width 37 height 7
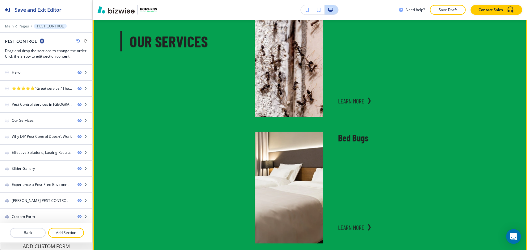
scroll to position [720, 0]
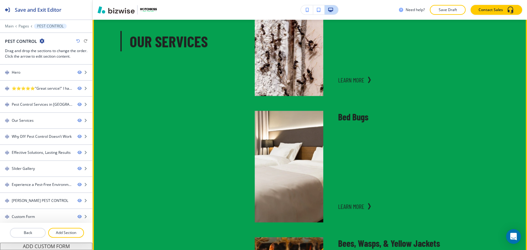
drag, startPoint x: 387, startPoint y: 82, endPoint x: 287, endPoint y: 97, distance: 101.4
click at [315, 82] on div "Ants Learn More" at bounding box center [365, 35] width 250 height 122
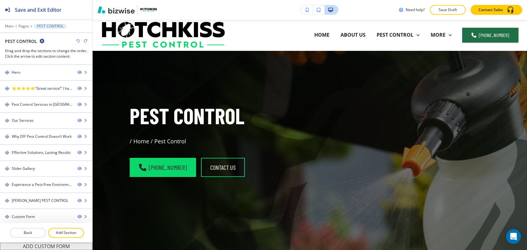
scroll to position [0, 0]
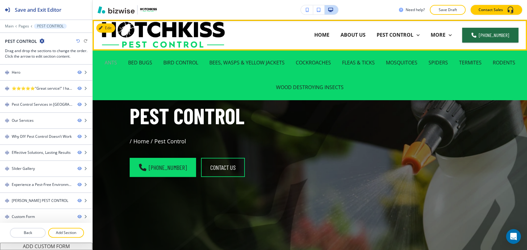
click at [106, 62] on p "ANTS" at bounding box center [111, 62] width 12 height 7
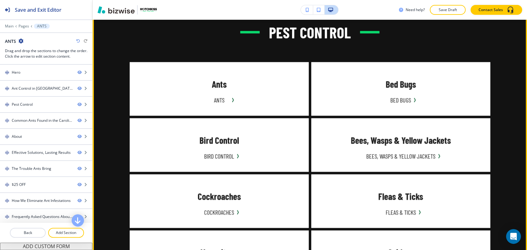
scroll to position [514, 0]
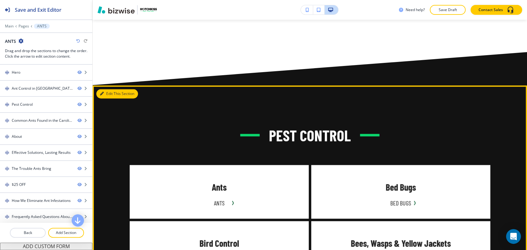
click at [108, 93] on button "Edit This Section" at bounding box center [117, 93] width 42 height 9
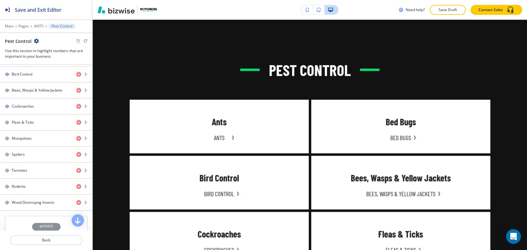
scroll to position [218, 0]
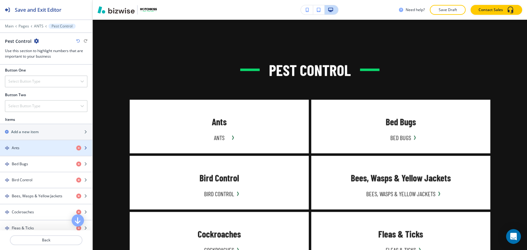
click at [51, 149] on div "Ants" at bounding box center [46, 147] width 92 height 15
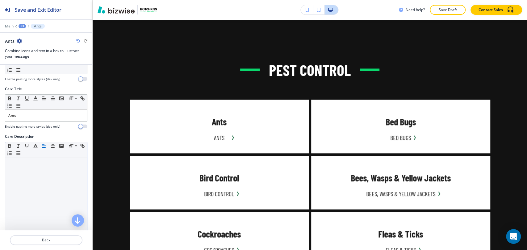
scroll to position [206, 0]
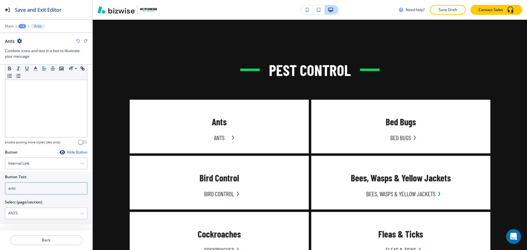
click at [51, 188] on input "ants" at bounding box center [46, 188] width 82 height 12
click at [47, 189] on input "Learn More" at bounding box center [46, 188] width 82 height 12
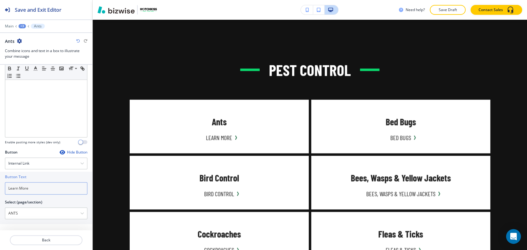
type input "Learn More"
click at [26, 27] on div "Main +3 Ants" at bounding box center [46, 26] width 82 height 5
click at [25, 27] on div "+3" at bounding box center [22, 26] width 7 height 4
click at [35, 56] on p "Pest Control" at bounding box center [38, 58] width 31 height 6
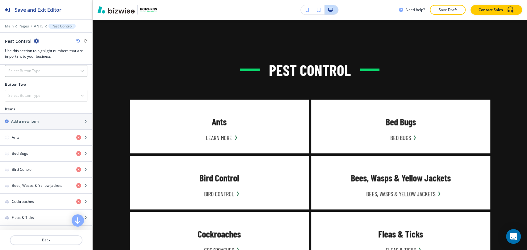
scroll to position [240, 0]
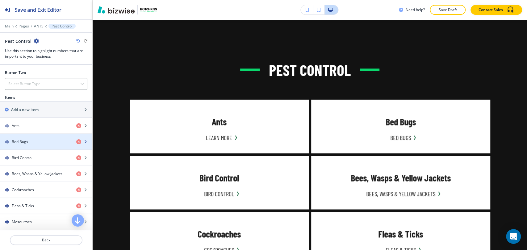
click at [42, 145] on div "button" at bounding box center [46, 147] width 92 height 5
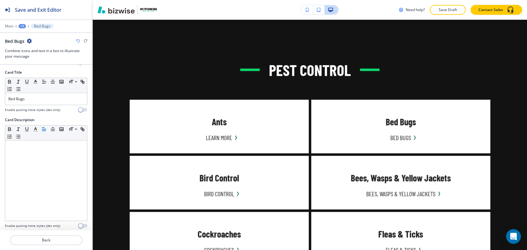
scroll to position [206, 0]
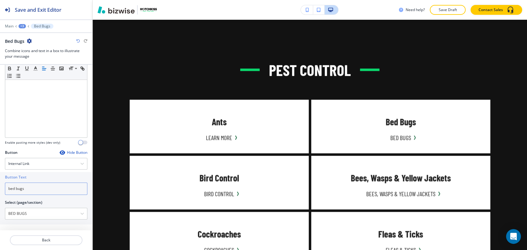
click at [44, 191] on input "bed bugs" at bounding box center [46, 189] width 82 height 12
paste input "Learn More"
type input "Learn More"
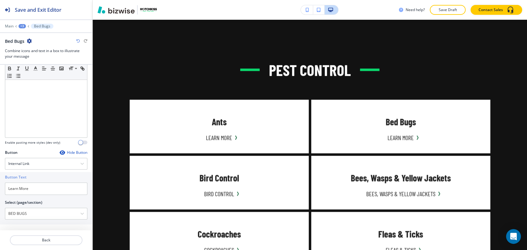
click at [23, 26] on div "+3" at bounding box center [22, 26] width 7 height 4
click at [35, 57] on p "Pest Control" at bounding box center [38, 58] width 31 height 6
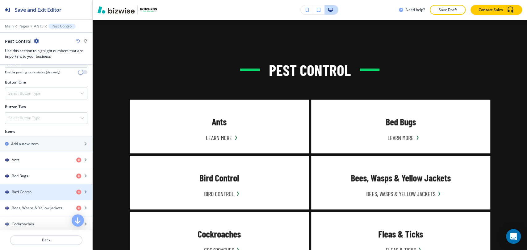
click at [45, 195] on div "button" at bounding box center [46, 197] width 92 height 5
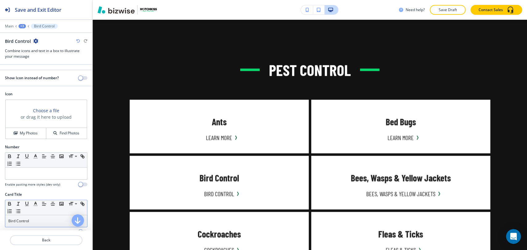
click at [51, 219] on p "Bird Control" at bounding box center [46, 222] width 76 height 6
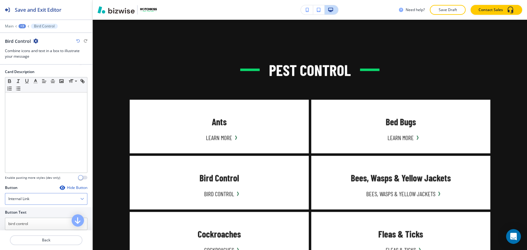
scroll to position [171, 0]
click at [51, 221] on input "bird control" at bounding box center [46, 223] width 82 height 12
paste input "Learn More"
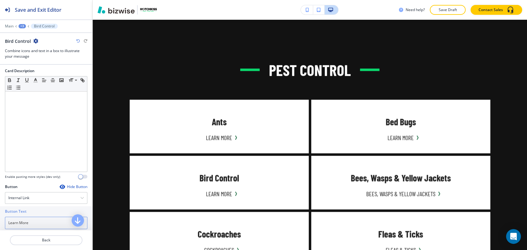
type input "Learn More"
click at [23, 24] on div "+3" at bounding box center [22, 26] width 7 height 4
click at [24, 60] on p "Pest Control" at bounding box center [38, 58] width 31 height 6
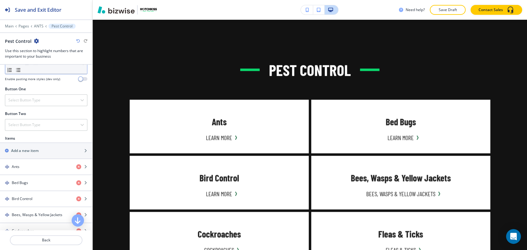
scroll to position [240, 0]
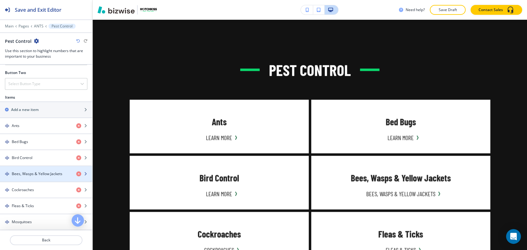
click at [41, 172] on h4 "Bees, Wasps & Yellow Jackets" at bounding box center [37, 174] width 51 height 6
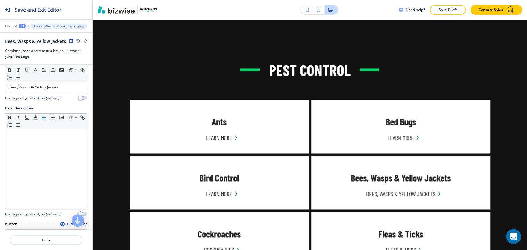
scroll to position [206, 0]
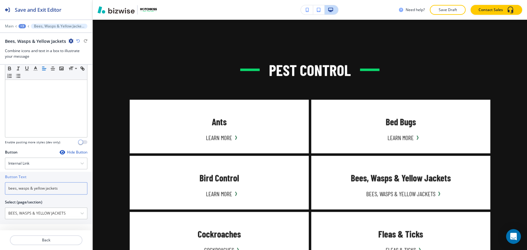
click at [49, 187] on input "bees, wasps & yellow jackets" at bounding box center [46, 188] width 82 height 12
paste input "Learn More"
type input "Learn More"
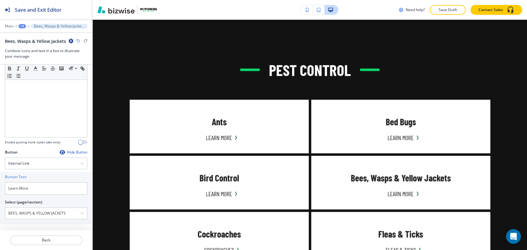
click at [22, 26] on div "+3" at bounding box center [22, 26] width 7 height 4
click at [37, 61] on button "Pest Control" at bounding box center [39, 57] width 40 height 11
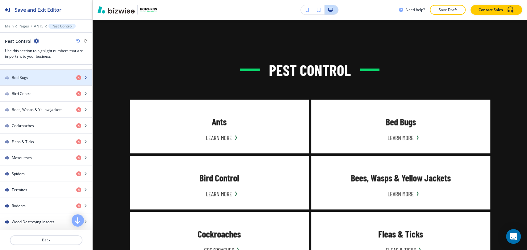
scroll to position [309, 0]
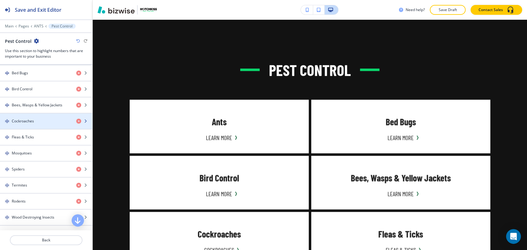
click at [40, 120] on div "Cockroaches" at bounding box center [35, 122] width 71 height 6
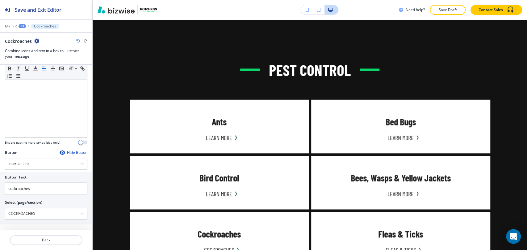
scroll to position [206, 0]
click at [43, 190] on input "cockroaches" at bounding box center [46, 188] width 82 height 12
paste input "Learn More"
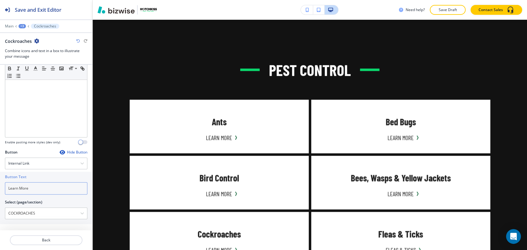
type input "Learn More"
click at [24, 26] on div "+3" at bounding box center [22, 26] width 7 height 4
click at [32, 56] on p "Pest Control" at bounding box center [38, 58] width 31 height 6
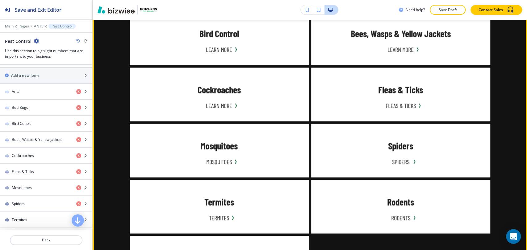
scroll to position [682, 0]
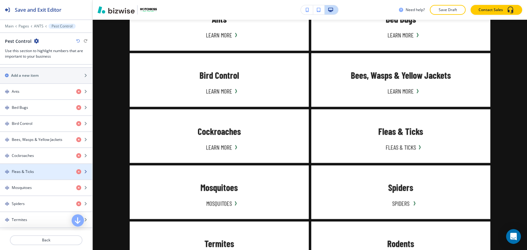
click at [42, 175] on div "button" at bounding box center [46, 177] width 92 height 5
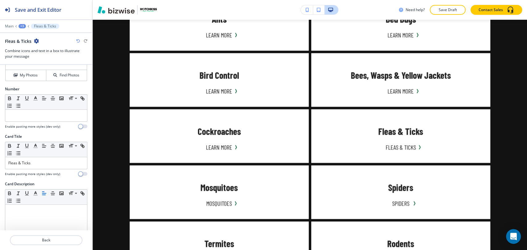
scroll to position [206, 0]
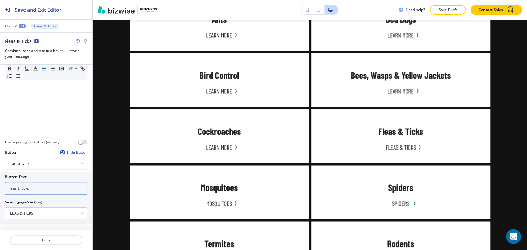
click at [39, 187] on input "fleas & ticks" at bounding box center [46, 188] width 82 height 12
paste input "Learn More"
type input "Learn More"
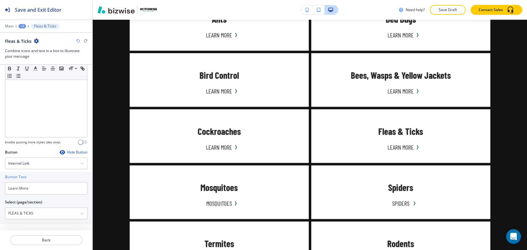
click at [23, 31] on div at bounding box center [46, 31] width 92 height 4
click at [23, 27] on div "+3" at bounding box center [22, 26] width 7 height 4
click at [30, 55] on p "Pest Control" at bounding box center [38, 58] width 31 height 6
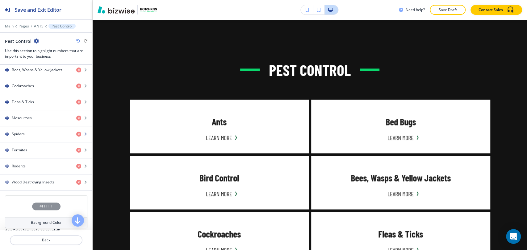
scroll to position [343, 0]
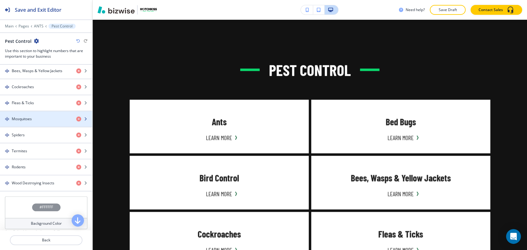
click at [44, 122] on div "button" at bounding box center [46, 124] width 92 height 5
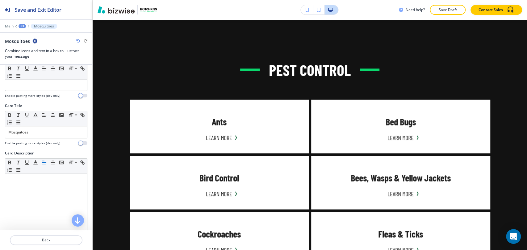
scroll to position [206, 0]
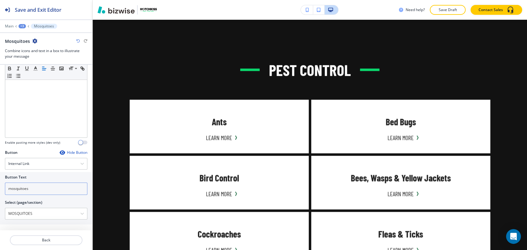
click at [41, 186] on input "mosquitoes" at bounding box center [46, 189] width 82 height 12
paste input "Learn More"
type input "Learn More"
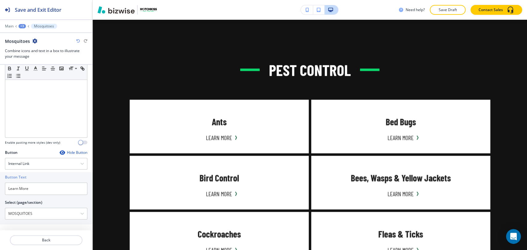
click at [22, 26] on div "+3" at bounding box center [22, 26] width 7 height 4
click at [35, 56] on p "Pest Control" at bounding box center [38, 58] width 31 height 6
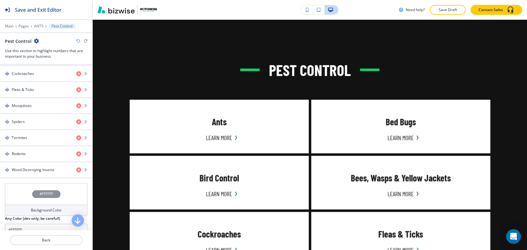
scroll to position [355, 0]
click at [40, 127] on div "button" at bounding box center [46, 128] width 92 height 5
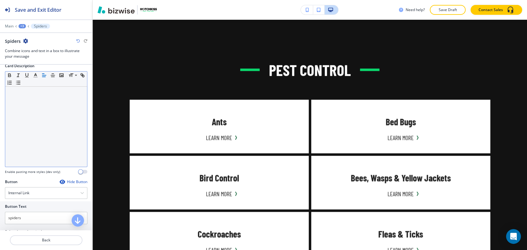
scroll to position [206, 0]
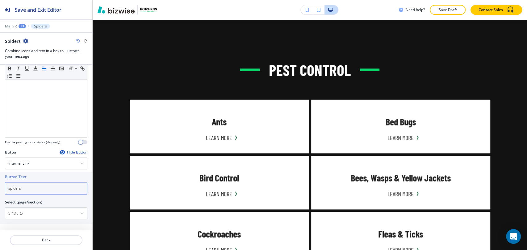
click at [37, 187] on input "spiders" at bounding box center [46, 188] width 82 height 12
paste input "Learn More"
type input "Learn More"
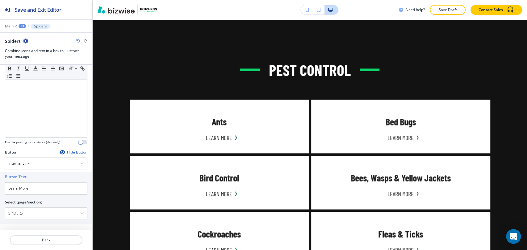
click at [22, 25] on div "+3" at bounding box center [22, 26] width 7 height 4
click at [32, 62] on button "Pest Control" at bounding box center [39, 57] width 40 height 11
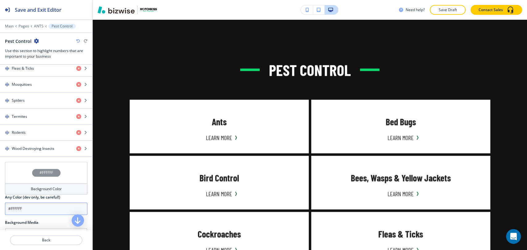
scroll to position [355, 0]
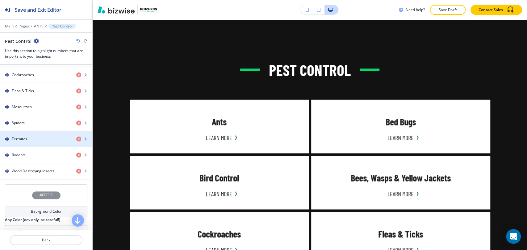
click at [48, 139] on div "Termites" at bounding box center [35, 139] width 71 height 6
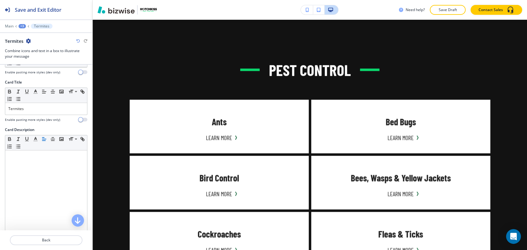
scroll to position [206, 0]
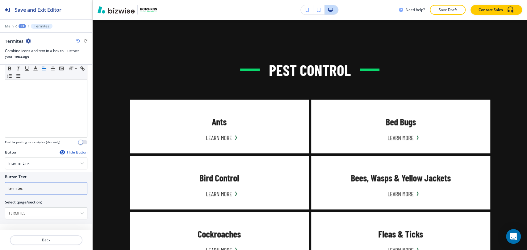
click at [35, 183] on input "termites" at bounding box center [46, 188] width 82 height 12
paste input "Learn More"
type input "Learn More"
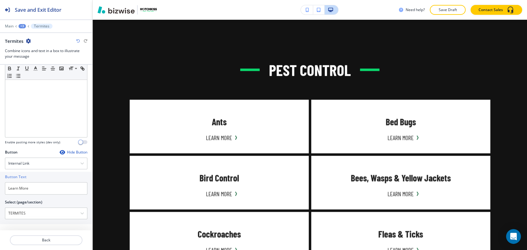
click at [23, 24] on div "+3" at bounding box center [22, 26] width 7 height 4
click at [28, 58] on p "Pest Control" at bounding box center [38, 58] width 31 height 6
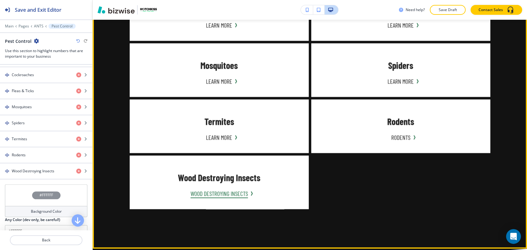
scroll to position [820, 0]
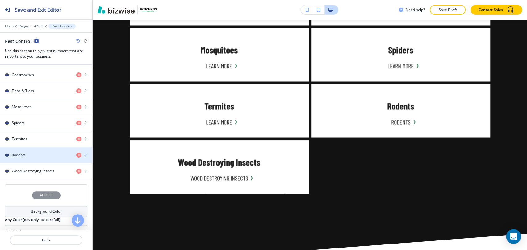
click at [50, 156] on div "Rodents" at bounding box center [35, 155] width 71 height 6
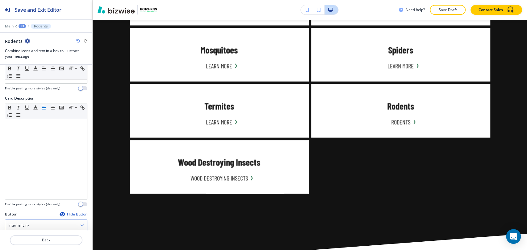
scroll to position [206, 0]
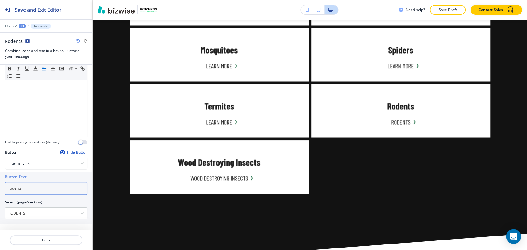
click at [43, 189] on input "rodents" at bounding box center [46, 188] width 82 height 12
paste input "Learn More"
type input "Learn More"
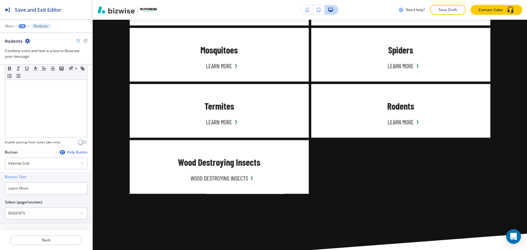
click at [22, 25] on div "+3" at bounding box center [22, 26] width 7 height 4
click at [34, 56] on p "Pest Control" at bounding box center [38, 58] width 31 height 6
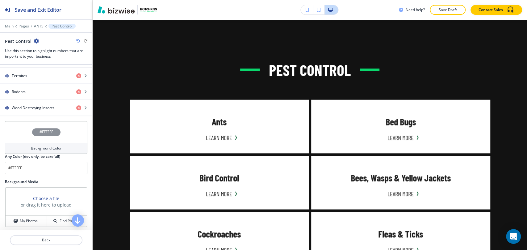
scroll to position [389, 0]
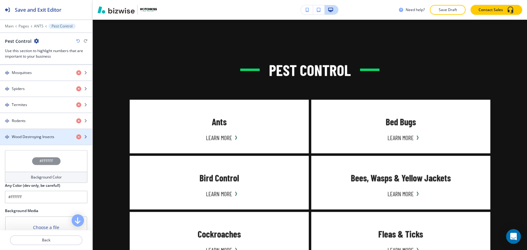
click at [41, 138] on h4 "Wood Destroying Insects" at bounding box center [33, 137] width 43 height 6
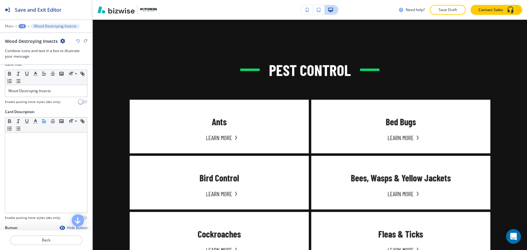
scroll to position [206, 0]
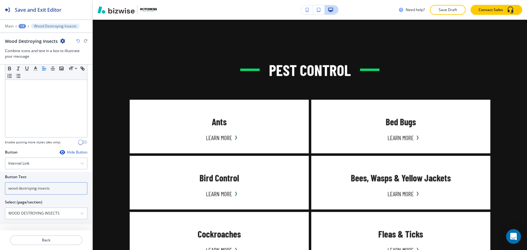
click at [64, 182] on input "wood destroying insects" at bounding box center [46, 188] width 82 height 12
click at [64, 183] on input "wood destroying insects" at bounding box center [46, 188] width 82 height 12
paste input "Learn More"
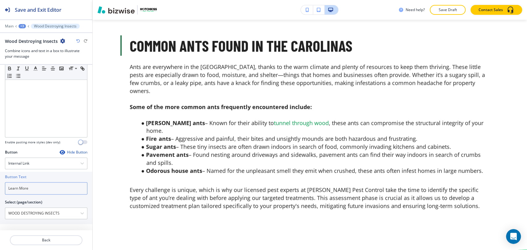
scroll to position [1197, 0]
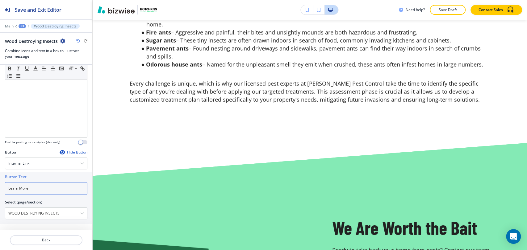
type input "Learn More"
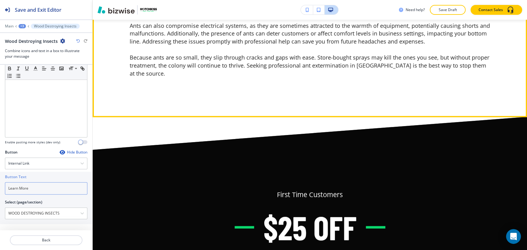
scroll to position [2192, 0]
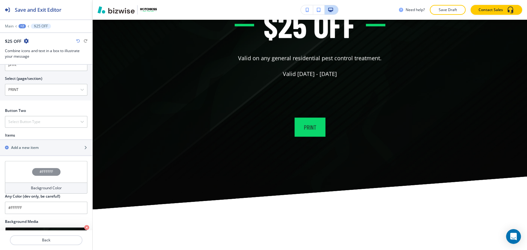
scroll to position [339, 0]
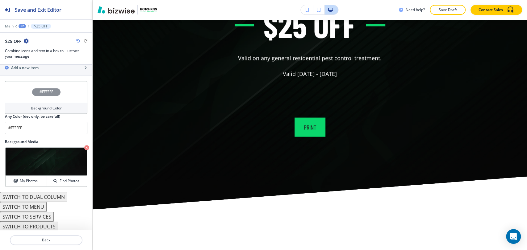
click at [45, 214] on button "SWITCH TO SERVICES" at bounding box center [27, 217] width 54 height 10
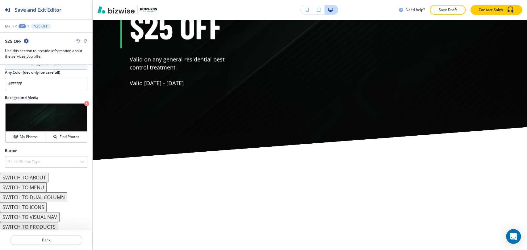
scroll to position [287, 0]
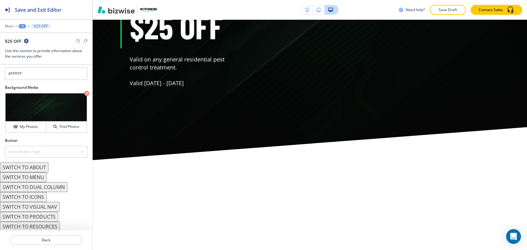
click at [76, 40] on div "$25 OFF" at bounding box center [46, 41] width 82 height 6
click at [78, 40] on icon "button" at bounding box center [78, 41] width 4 height 4
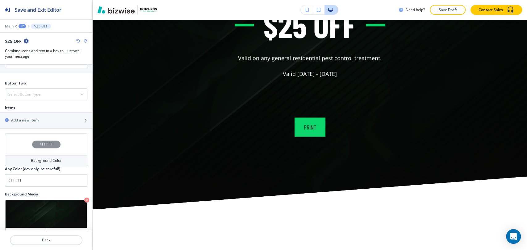
scroll to position [339, 0]
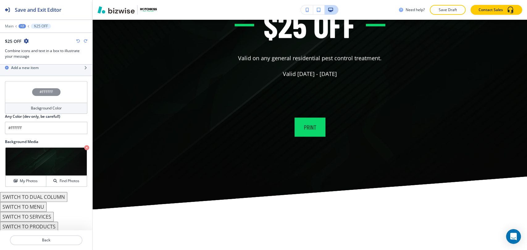
click at [48, 198] on button "SWITCH TO DUAL COLUMN" at bounding box center [33, 197] width 67 height 10
click at [43, 206] on button "SWITCH TO ICONS" at bounding box center [23, 207] width 47 height 10
click at [44, 206] on button "SWITCH TO MENU" at bounding box center [23, 207] width 47 height 10
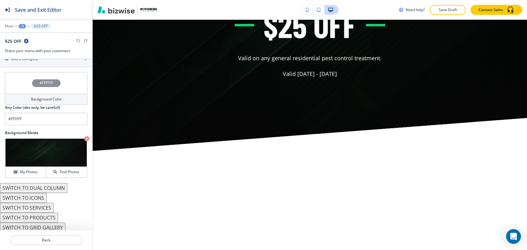
scroll to position [265, 0]
click at [78, 39] on icon "button" at bounding box center [78, 41] width 4 height 4
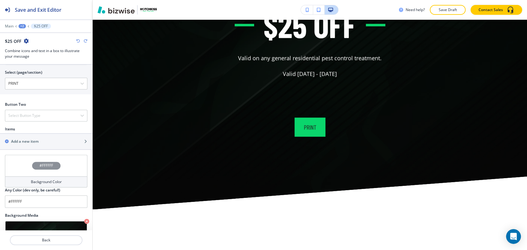
scroll to position [339, 0]
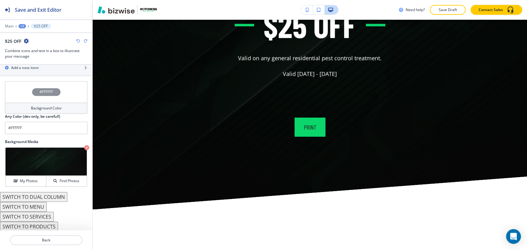
click at [78, 41] on icon "button" at bounding box center [78, 41] width 4 height 4
click at [59, 71] on div "button" at bounding box center [46, 73] width 92 height 5
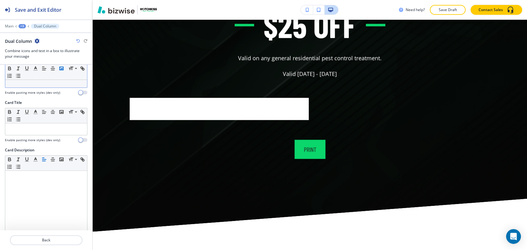
scroll to position [0, 0]
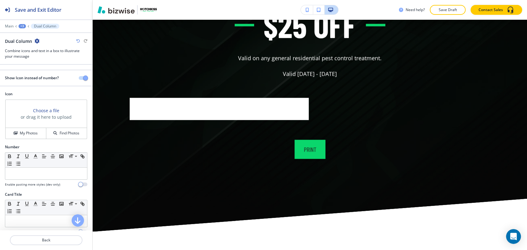
click at [23, 24] on div "+3" at bounding box center [22, 26] width 7 height 4
click at [27, 57] on p "$25 OFF" at bounding box center [38, 58] width 31 height 6
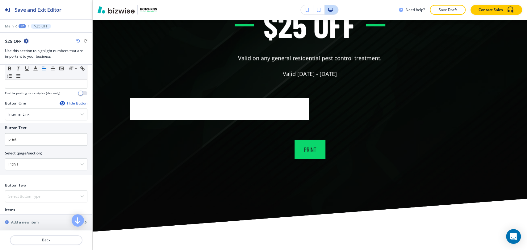
scroll to position [274, 0]
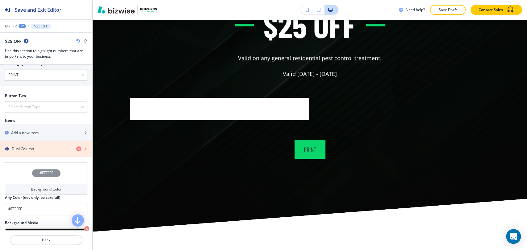
click at [76, 147] on icon "button" at bounding box center [78, 149] width 5 height 5
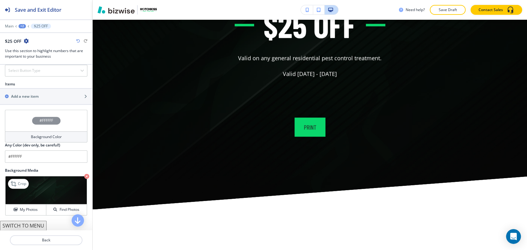
scroll to position [339, 0]
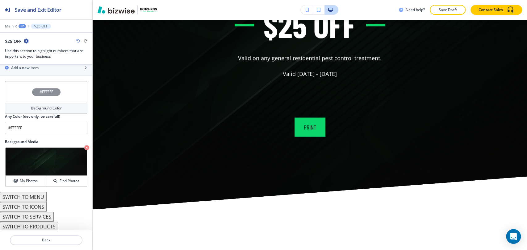
click at [33, 206] on button "SWITCH TO ICONS" at bounding box center [23, 207] width 47 height 10
click at [36, 227] on button "SWITCH TO PRODUCTS" at bounding box center [29, 227] width 58 height 10
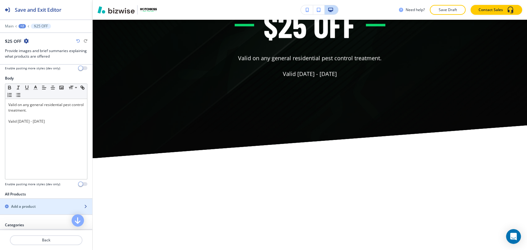
scroll to position [227, 0]
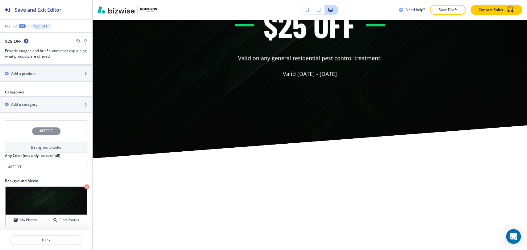
click at [23, 26] on div "+2" at bounding box center [22, 26] width 7 height 4
click at [32, 49] on p "ANTS" at bounding box center [38, 47] width 31 height 6
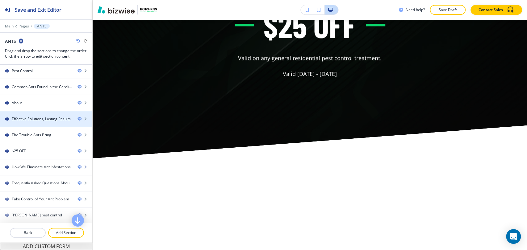
scroll to position [65, 0]
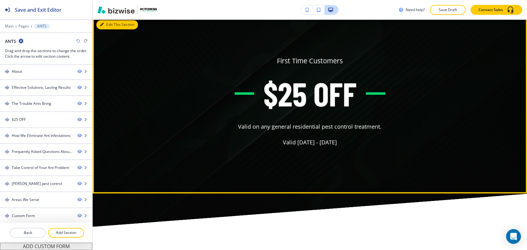
click at [107, 29] on button "Edit This Section" at bounding box center [117, 24] width 42 height 9
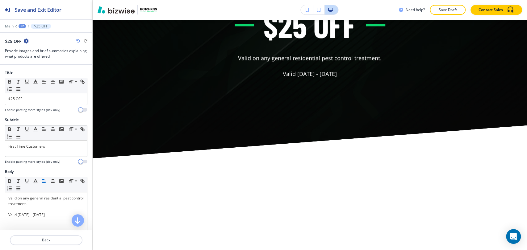
scroll to position [227, 0]
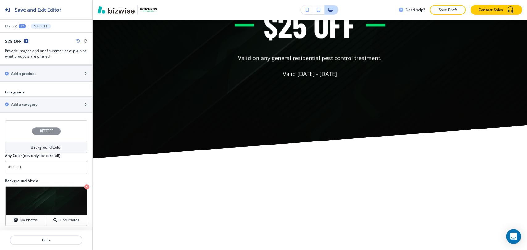
click at [77, 40] on icon "button" at bounding box center [78, 41] width 4 height 4
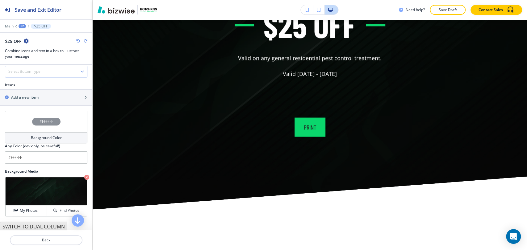
scroll to position [339, 0]
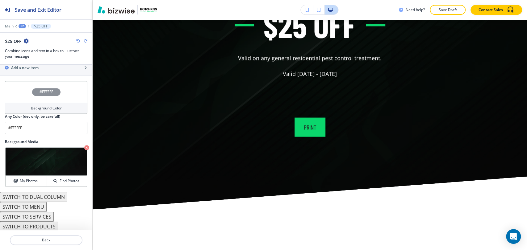
click at [51, 216] on button "SWITCH TO SERVICES" at bounding box center [27, 217] width 54 height 10
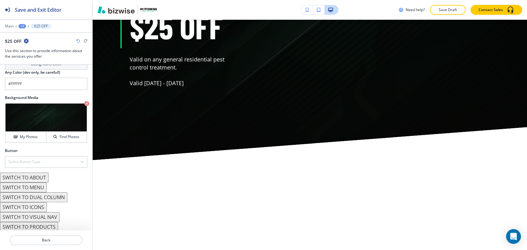
scroll to position [287, 0]
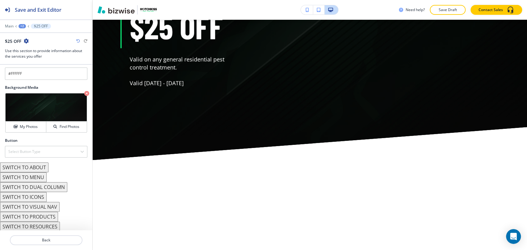
click at [53, 225] on button "SWITCH TO RESOURCES" at bounding box center [30, 227] width 60 height 10
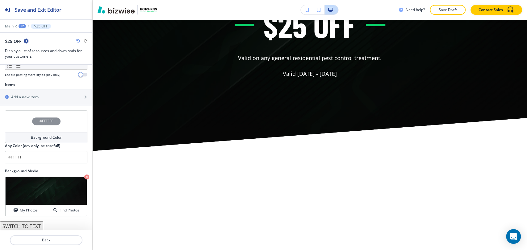
click at [38, 225] on button "SWITCH TO TEXT" at bounding box center [21, 227] width 43 height 10
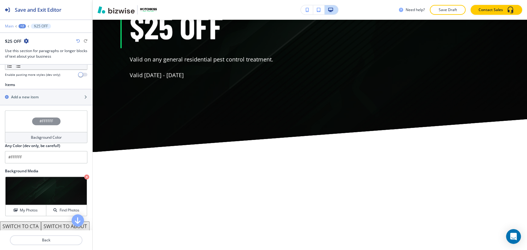
click at [10, 26] on p "Main" at bounding box center [9, 26] width 9 height 4
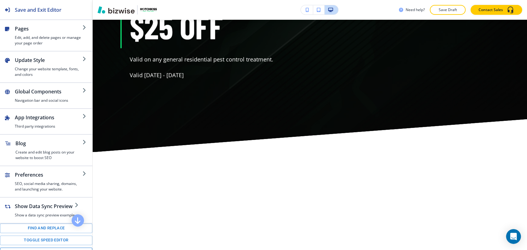
scroll to position [34, 0]
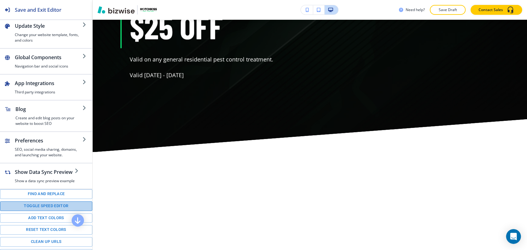
click at [55, 206] on button "Toggle speed editor" at bounding box center [46, 207] width 92 height 10
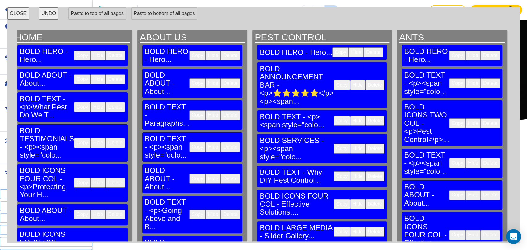
scroll to position [0, 0]
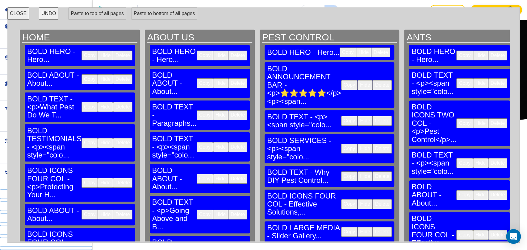
click at [197, 210] on button "Copy" at bounding box center [205, 215] width 16 height 10
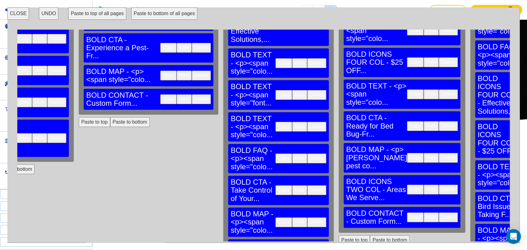
scroll to position [232, 181]
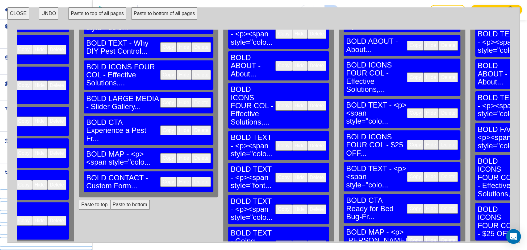
scroll to position [2894, 0]
click at [20, 10] on button "CLOSE" at bounding box center [18, 13] width 22 height 12
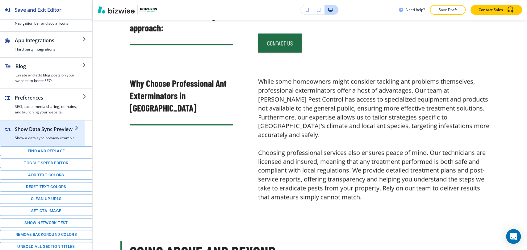
scroll to position [77, 0]
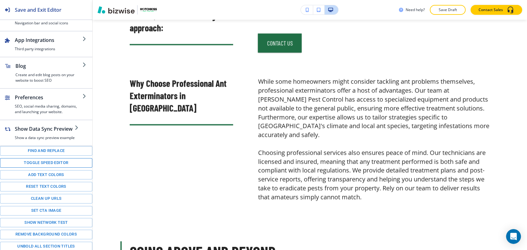
click at [62, 159] on button "Toggle speed editor" at bounding box center [46, 163] width 92 height 10
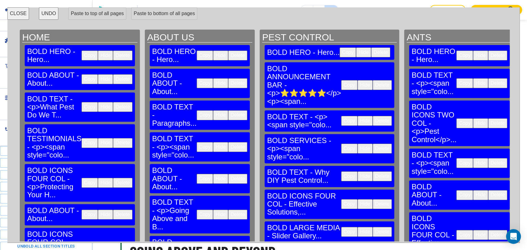
click at [49, 11] on button "UNDO" at bounding box center [48, 13] width 19 height 12
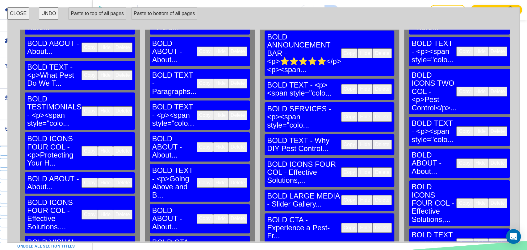
scroll to position [171, 0]
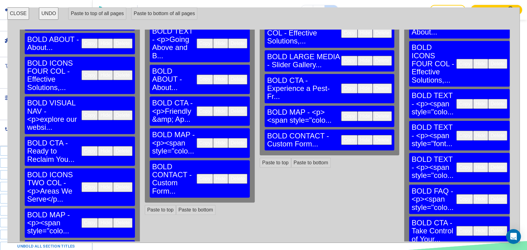
click at [20, 11] on button "CLOSE" at bounding box center [18, 13] width 22 height 12
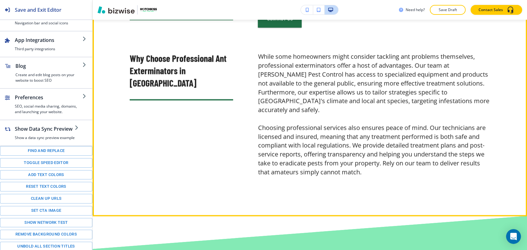
scroll to position [2653, 0]
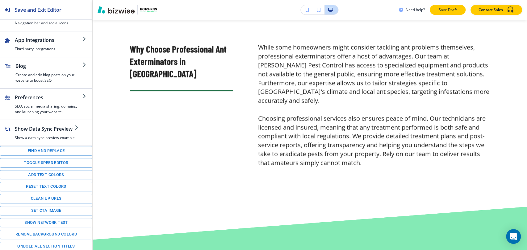
click at [454, 8] on p "Save Draft" at bounding box center [448, 10] width 20 height 6
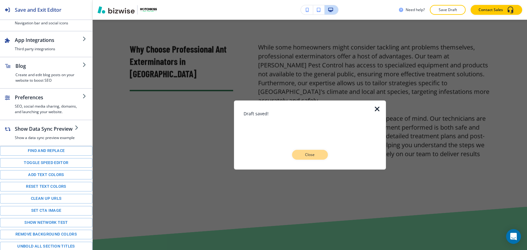
click at [311, 154] on p "Close" at bounding box center [310, 155] width 20 height 6
